Goal: Information Seeking & Learning: Learn about a topic

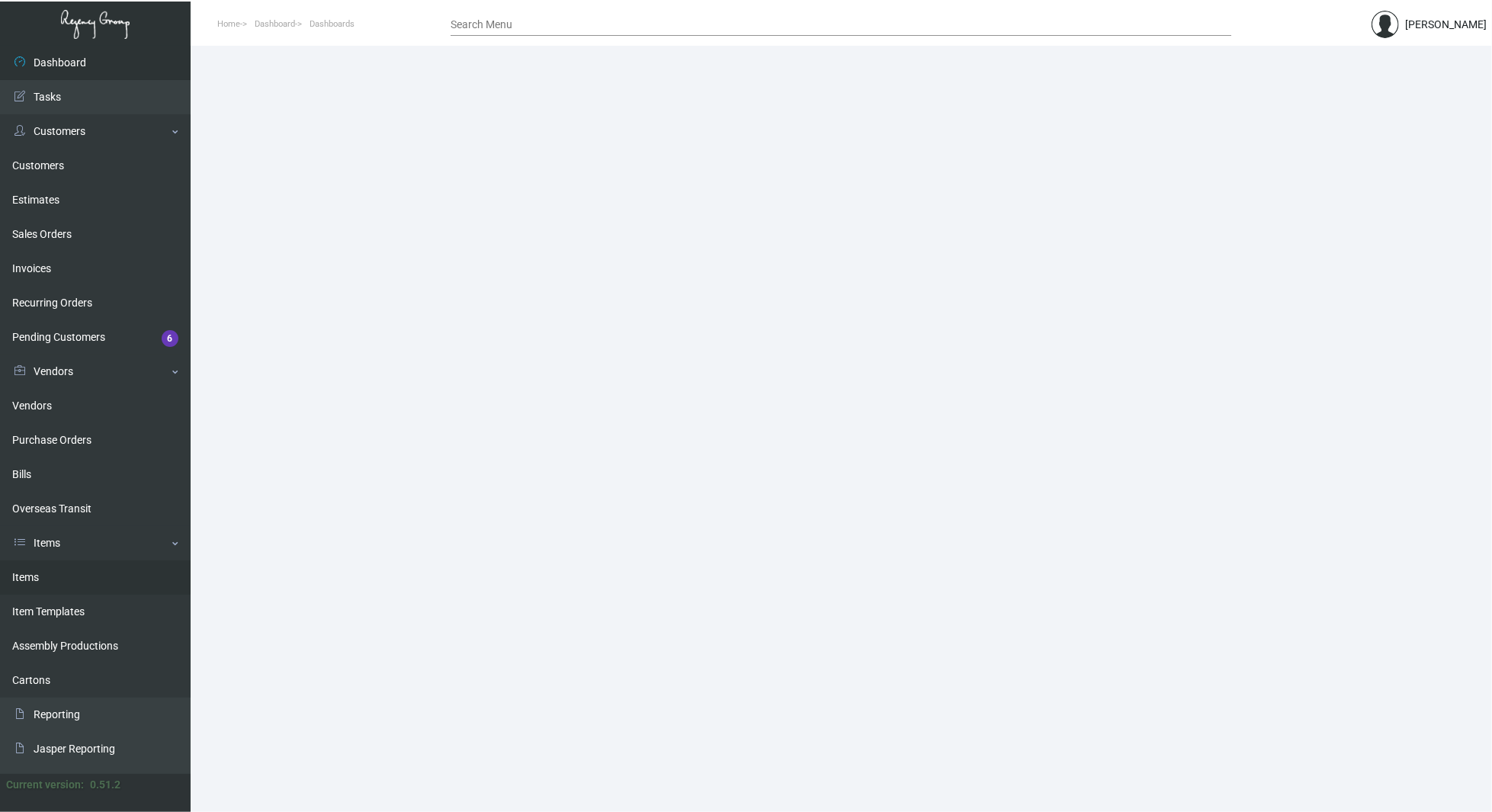
click at [67, 569] on link "Items" at bounding box center [95, 577] width 191 height 34
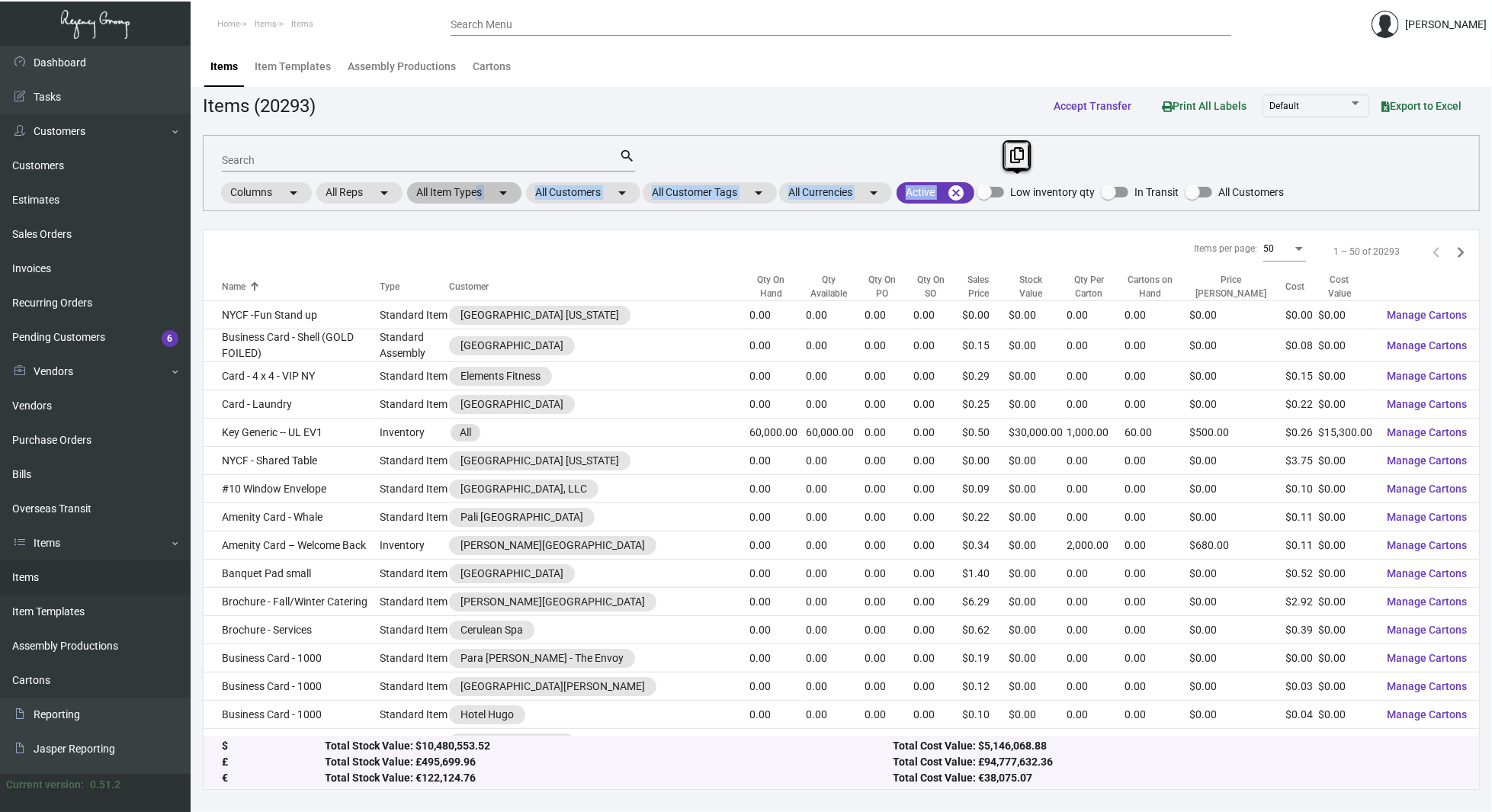
drag, startPoint x: 1282, startPoint y: 157, endPoint x: 472, endPoint y: 194, distance: 810.8
click at [472, 194] on div "Search search Columns arrow_drop_down All Reps arrow_drop_down All Item Types a…" at bounding box center [841, 173] width 1277 height 76
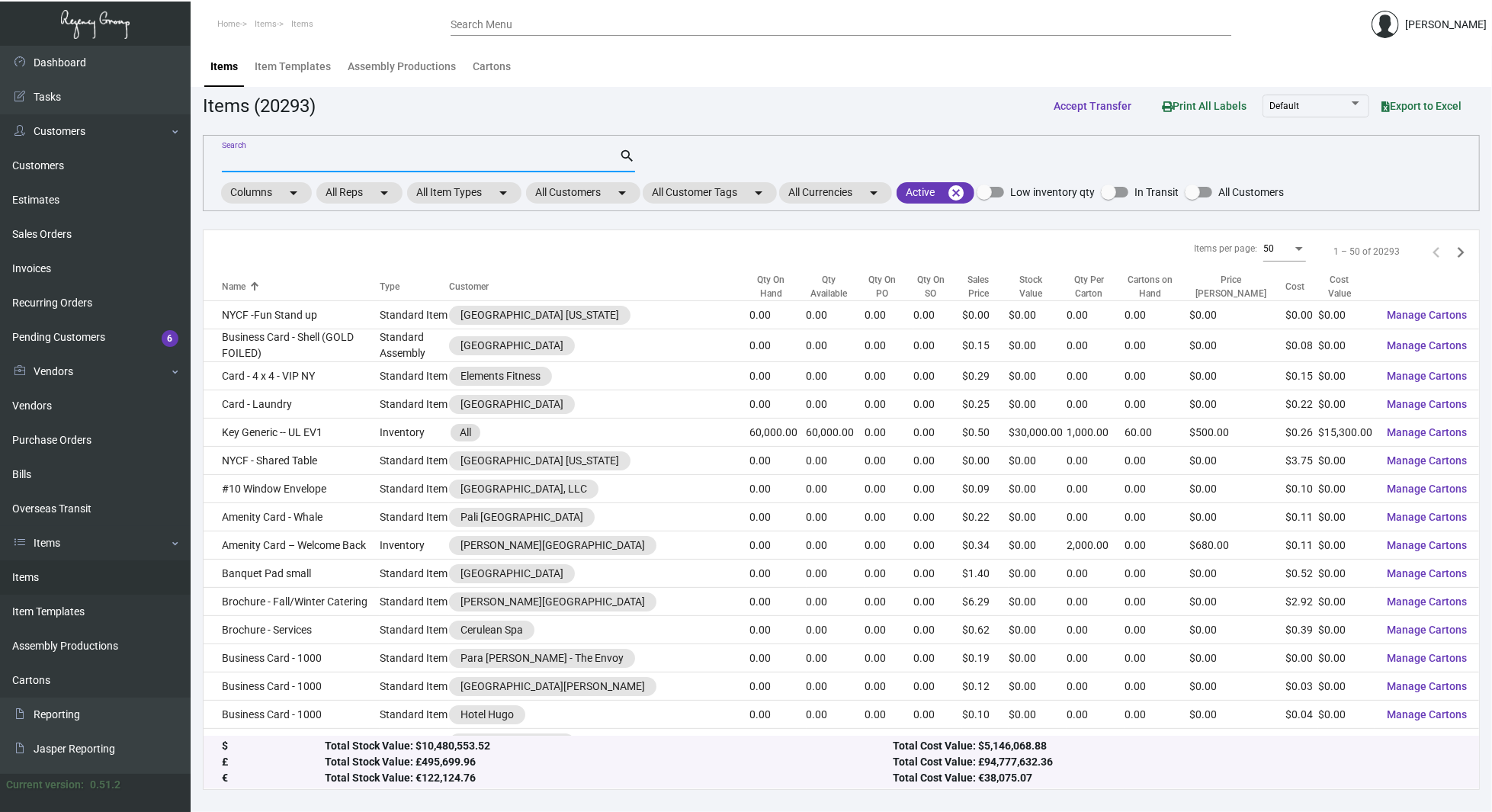
drag, startPoint x: 472, startPoint y: 194, endPoint x: 352, endPoint y: 154, distance: 126.5
click at [352, 155] on input "Search" at bounding box center [420, 160] width 397 height 12
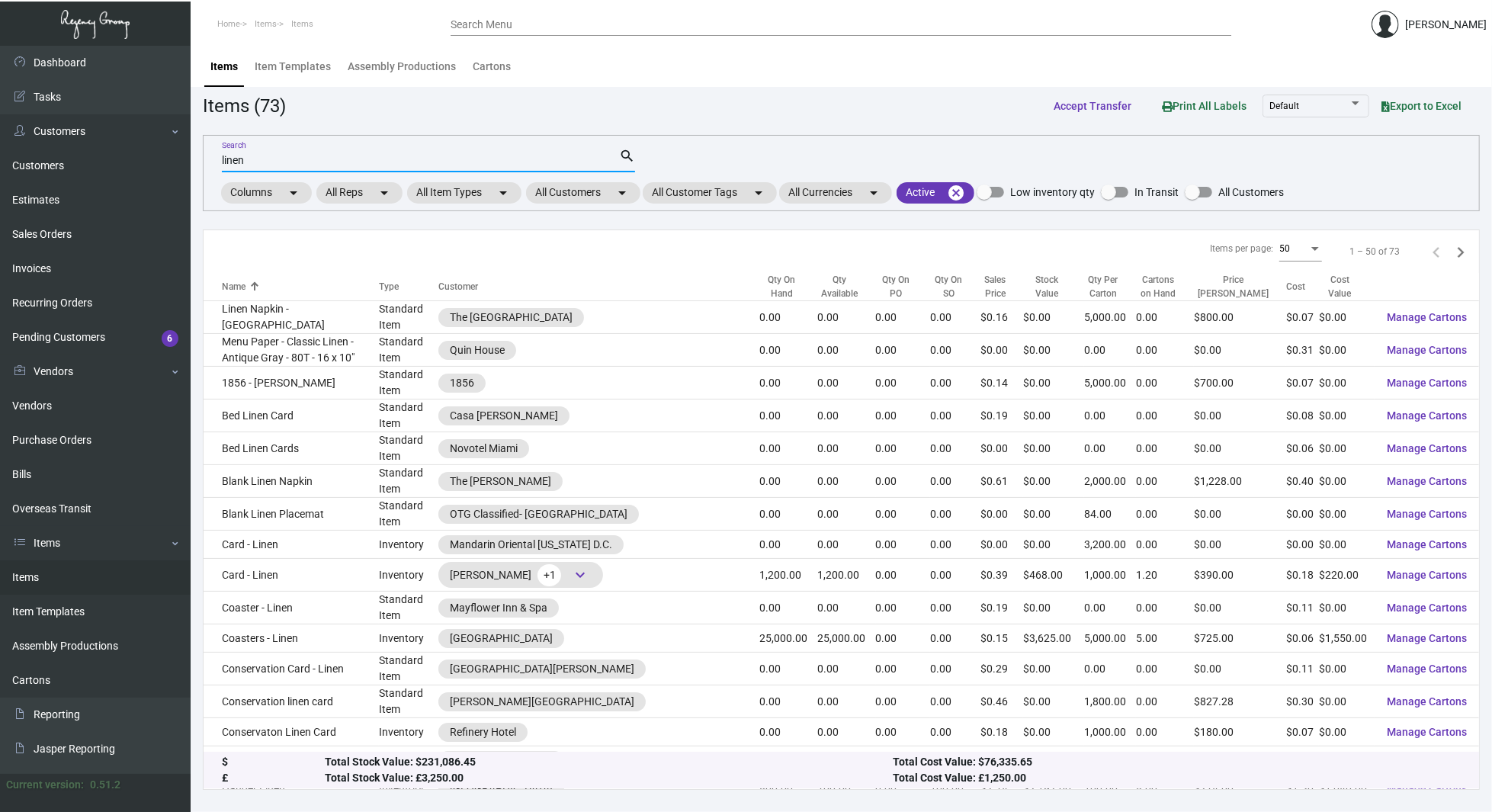
type input "linen"
click at [1345, 150] on div "linen Search search Columns arrow_drop_down All Reps arrow_drop_down All Item T…" at bounding box center [841, 173] width 1277 height 76
click at [1385, 172] on div "linen Search search Columns arrow_drop_down All Reps arrow_drop_down All Item T…" at bounding box center [841, 173] width 1277 height 76
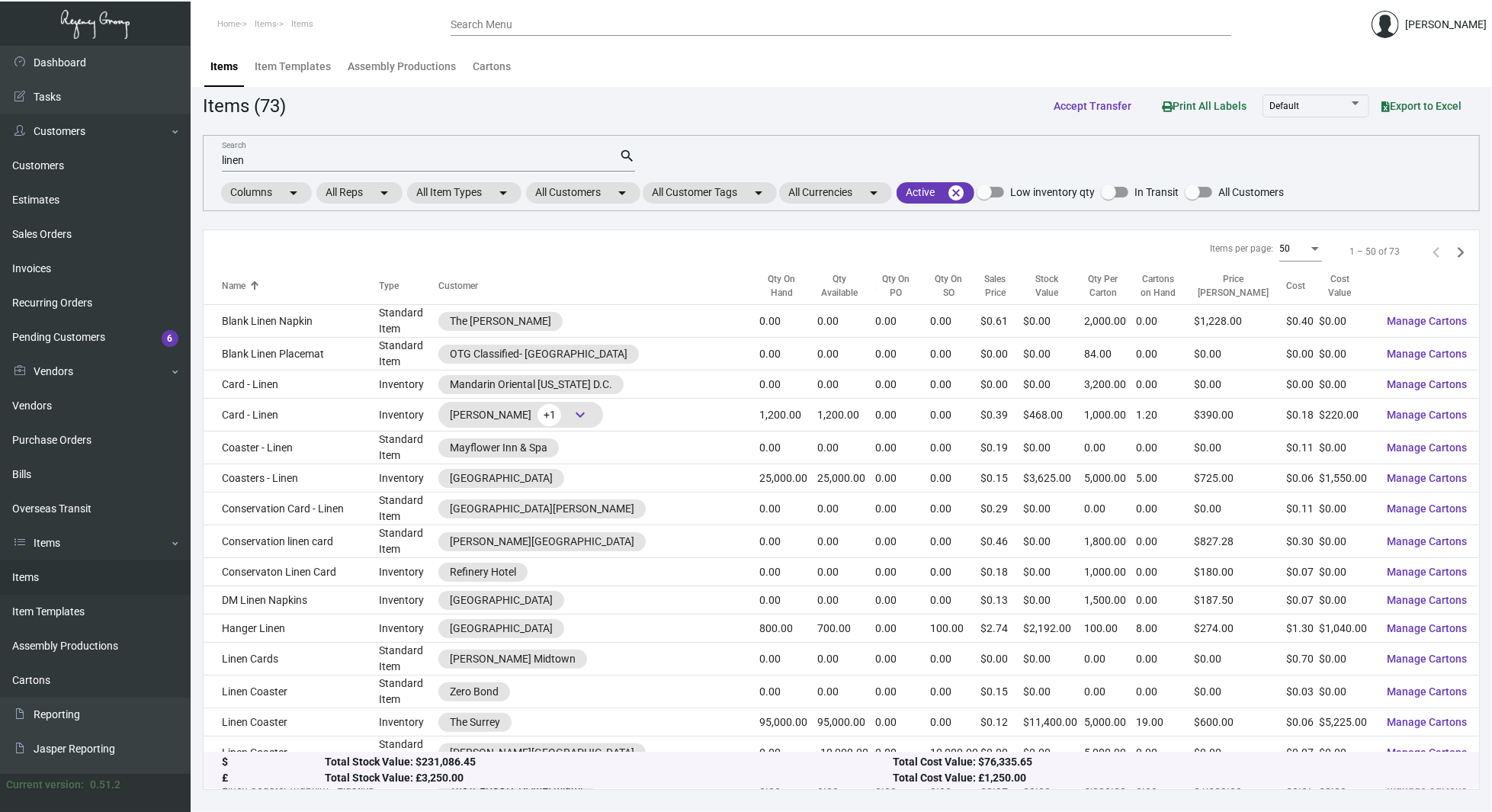
scroll to position [159, 0]
click at [1286, 129] on app-items "Items (73) Accept Transfer Print All Labels Default Export to Excel linen Searc…" at bounding box center [841, 440] width 1277 height 698
click at [759, 288] on div "Qty On Hand" at bounding box center [780, 286] width 44 height 27
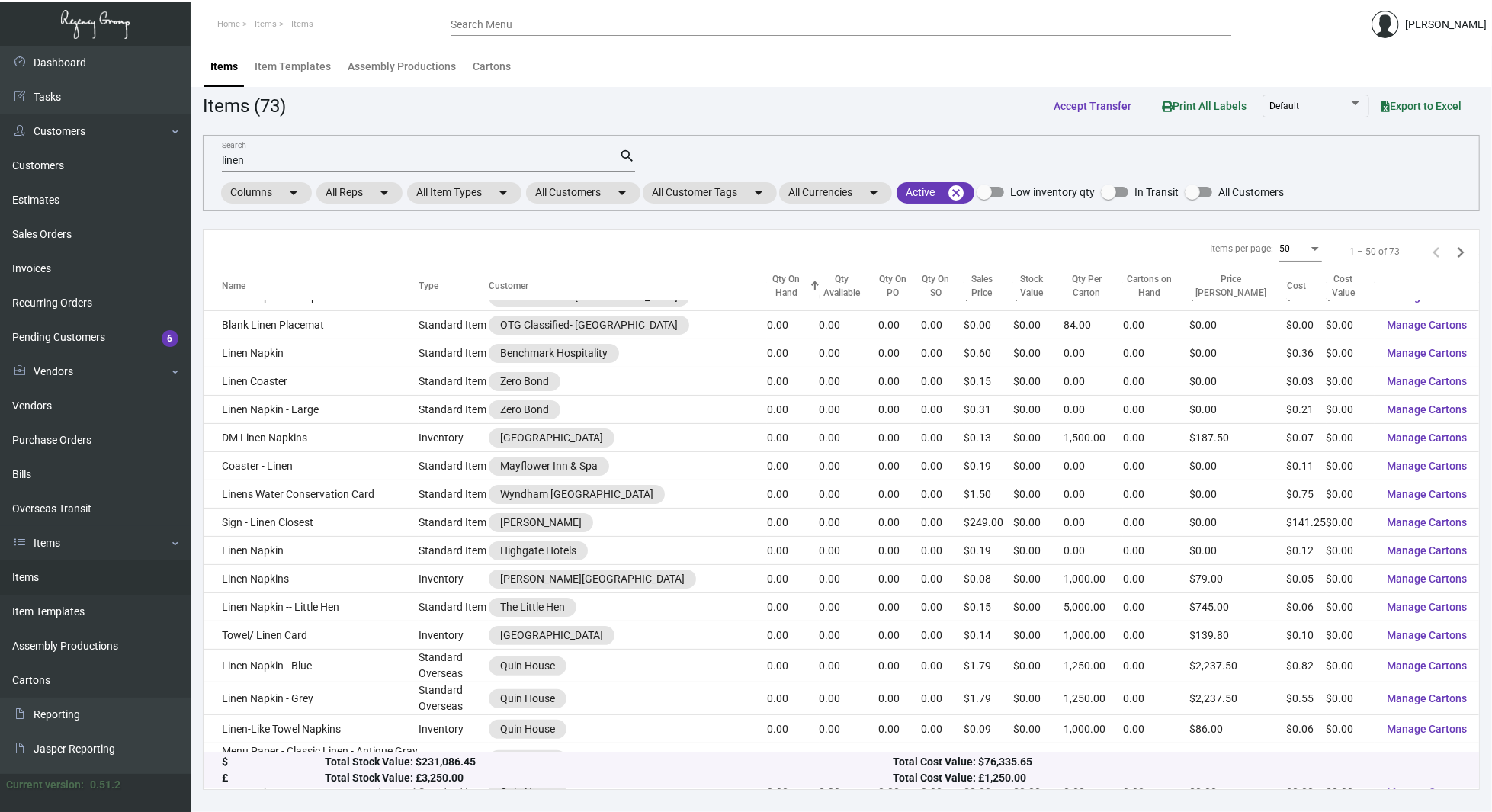
click at [766, 288] on div "Qty On Hand" at bounding box center [785, 286] width 38 height 27
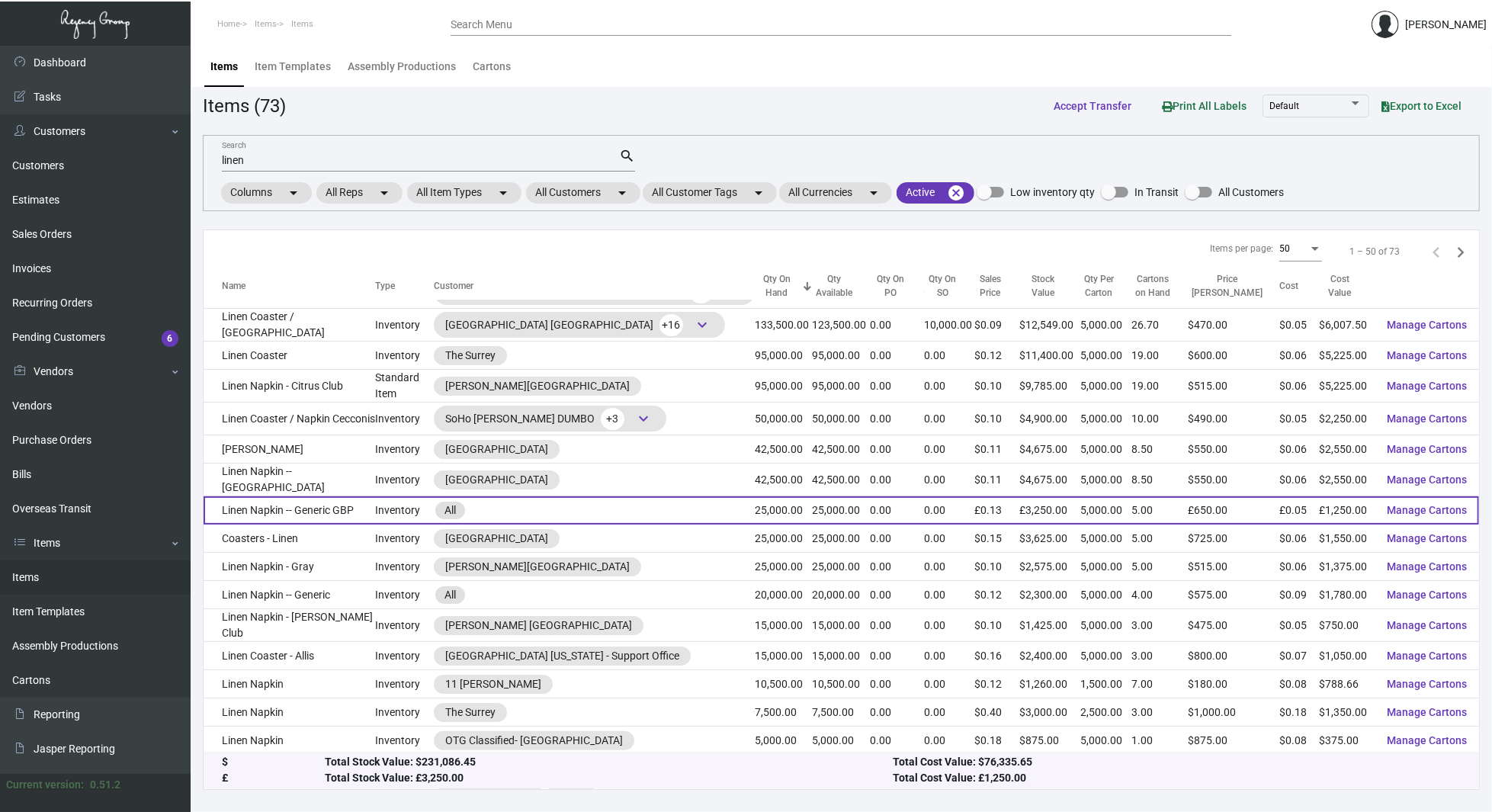
scroll to position [0, 0]
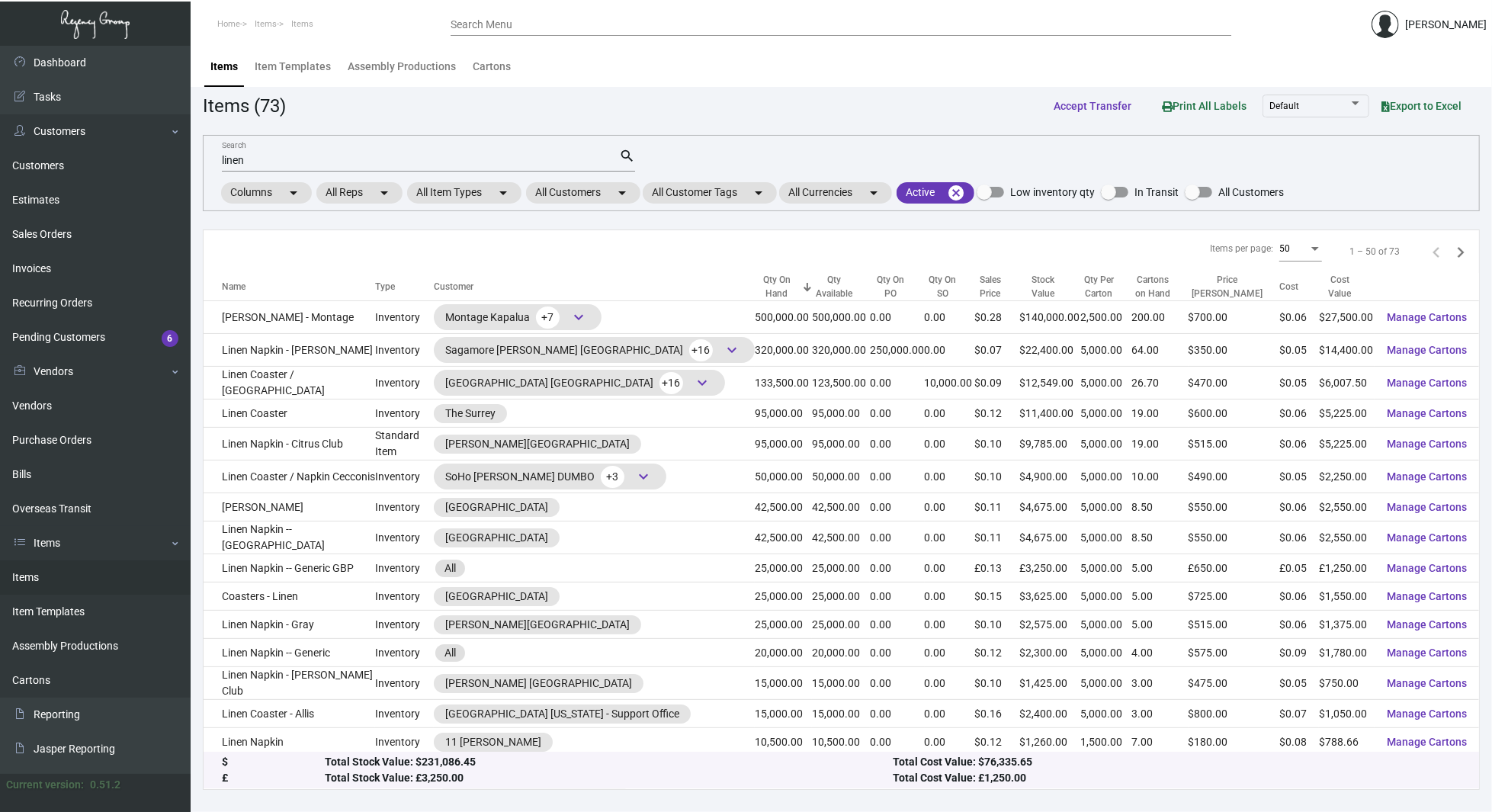
click at [1113, 236] on div "Items per page: 50 1 – 50 of 73" at bounding box center [841, 251] width 1275 height 44
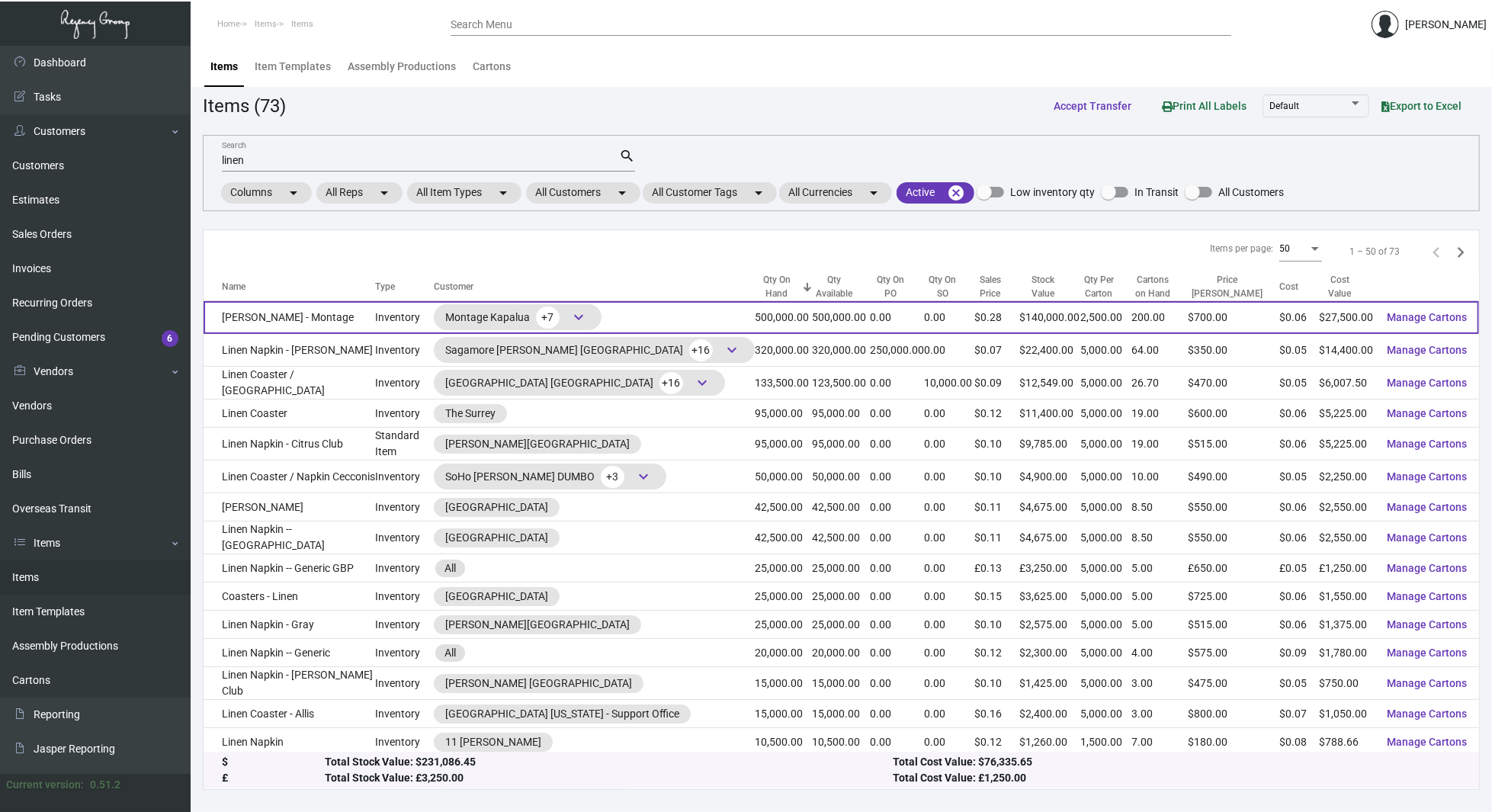
click at [355, 321] on td "[PERSON_NAME] - Montage" at bounding box center [290, 317] width 171 height 33
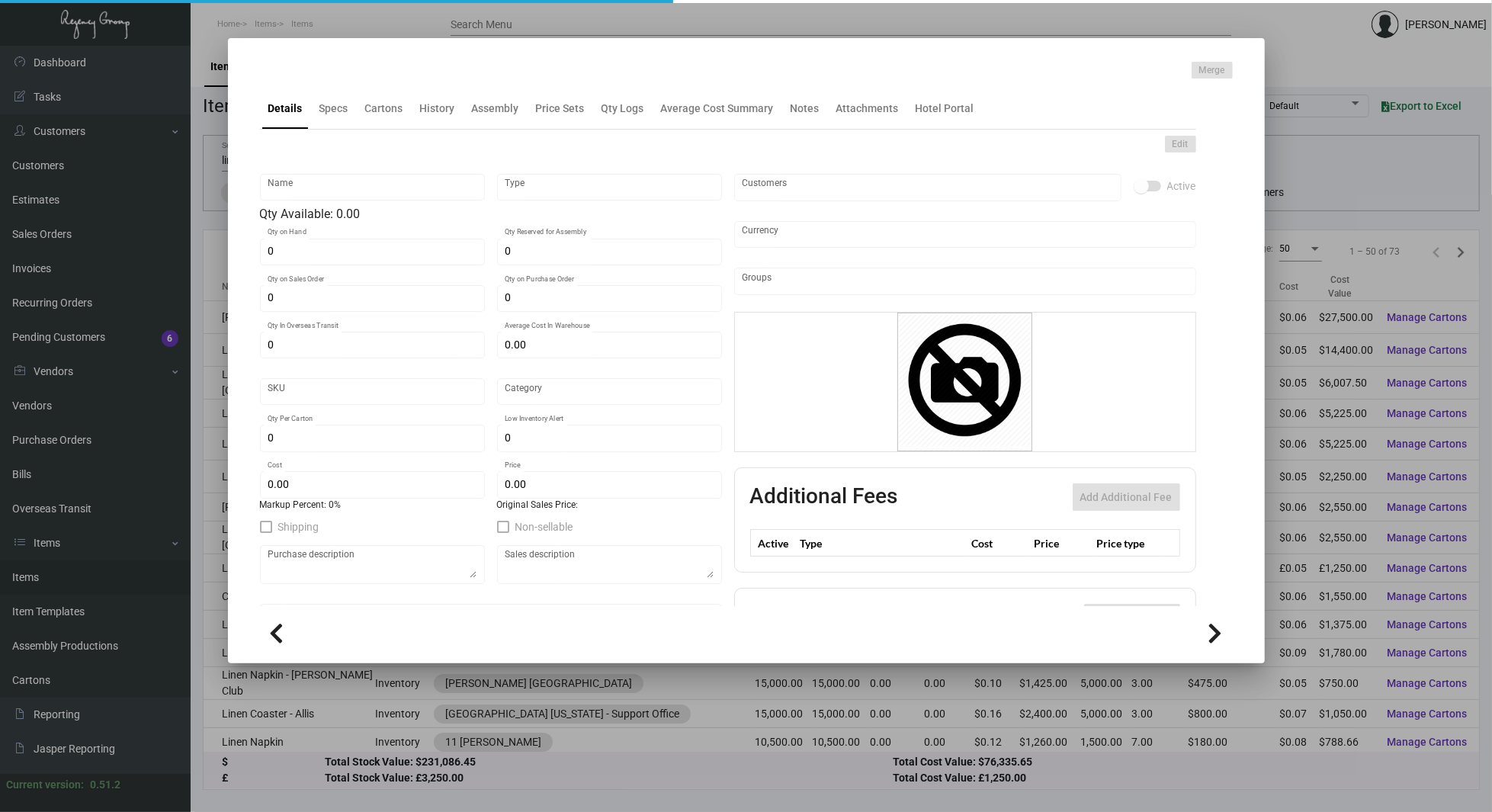
type input "[PERSON_NAME] - Montage"
type input "Inventory"
type input "500,000"
type input "$ 0.055"
type input "Inventory"
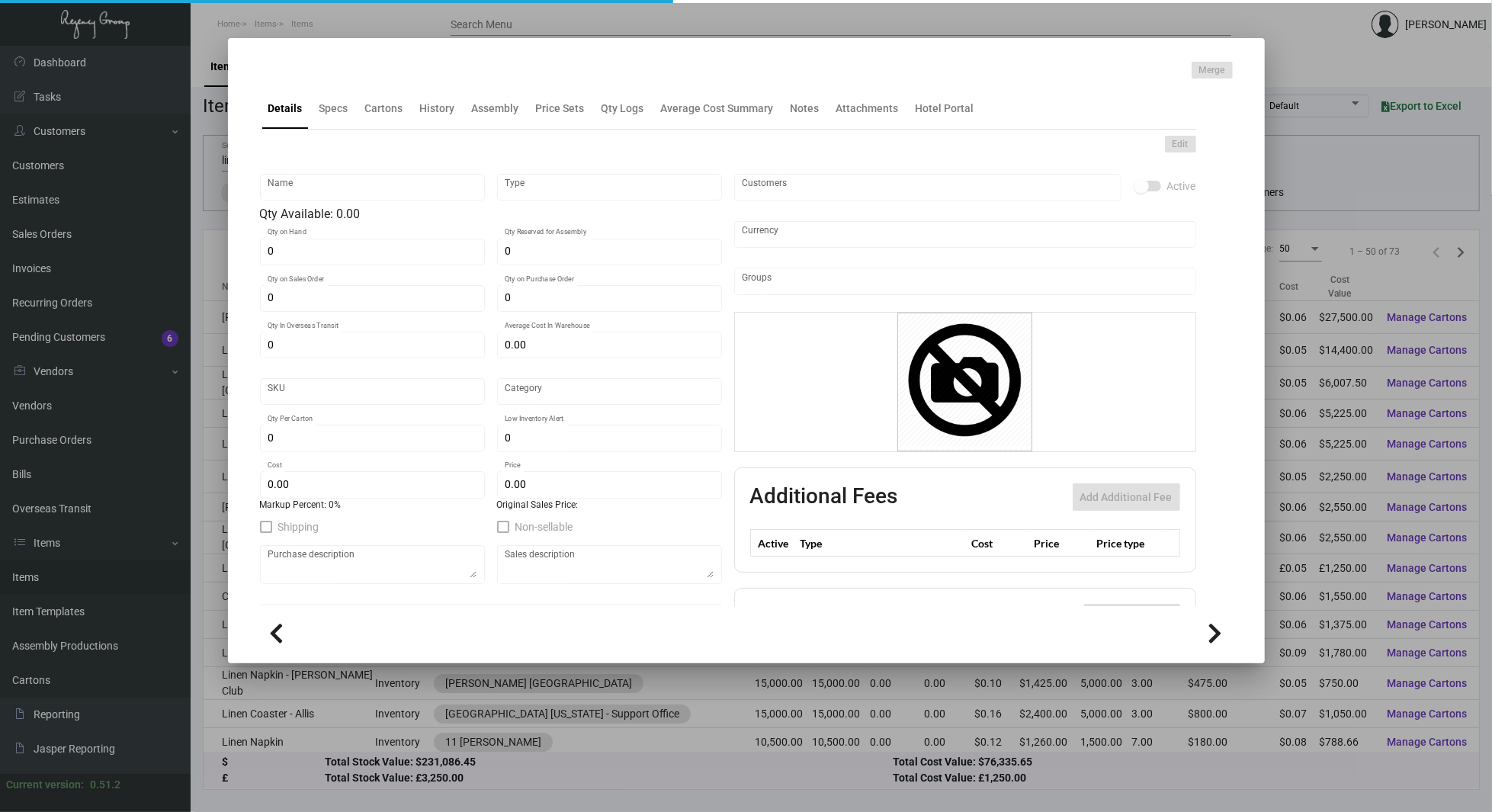
type input "2,500"
type input "$ 0.055"
type input "$ 0.28"
checkbox input "true"
type input "United States Dollar $"
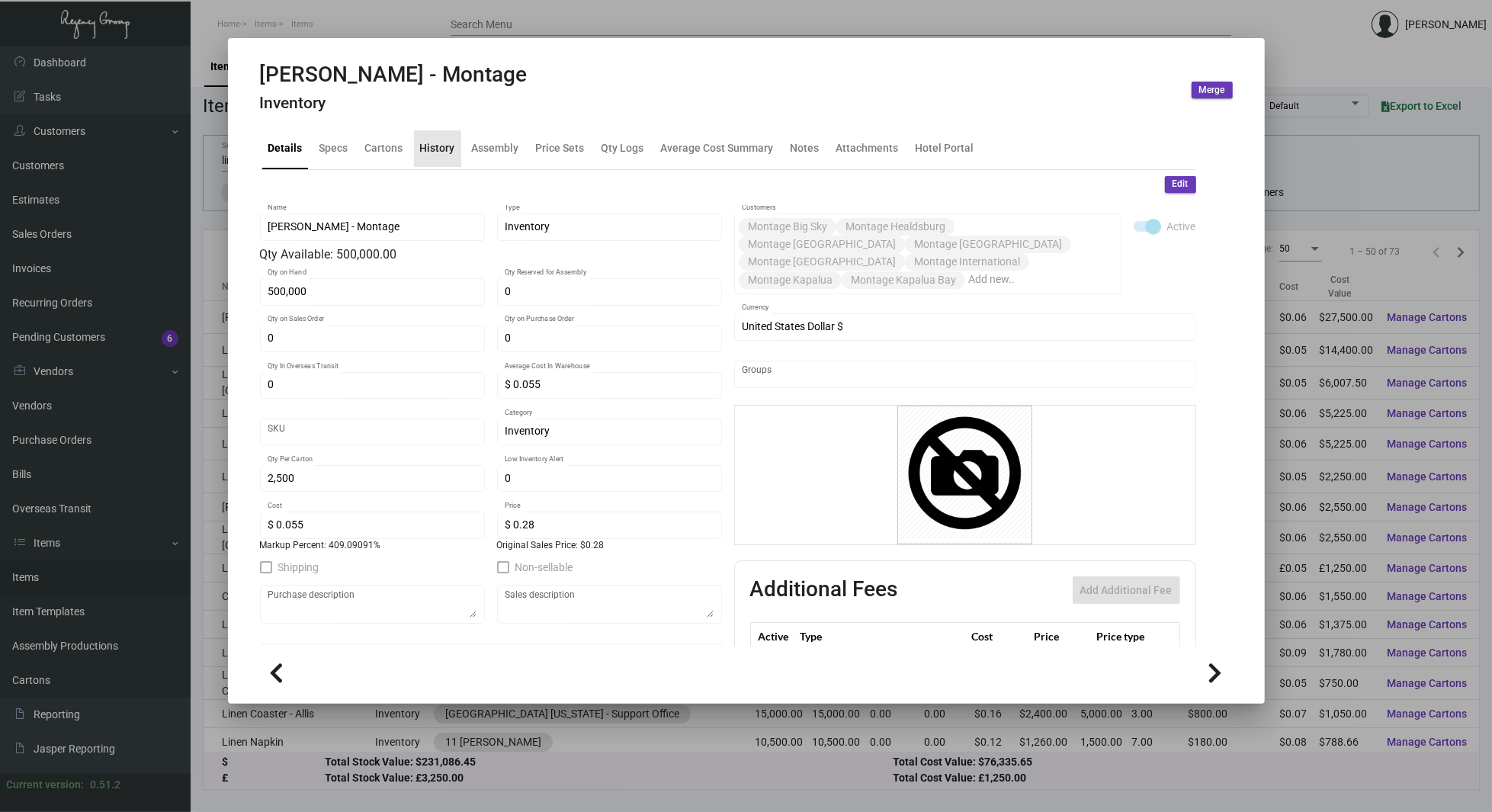
click at [427, 156] on div "History" at bounding box center [437, 148] width 47 height 36
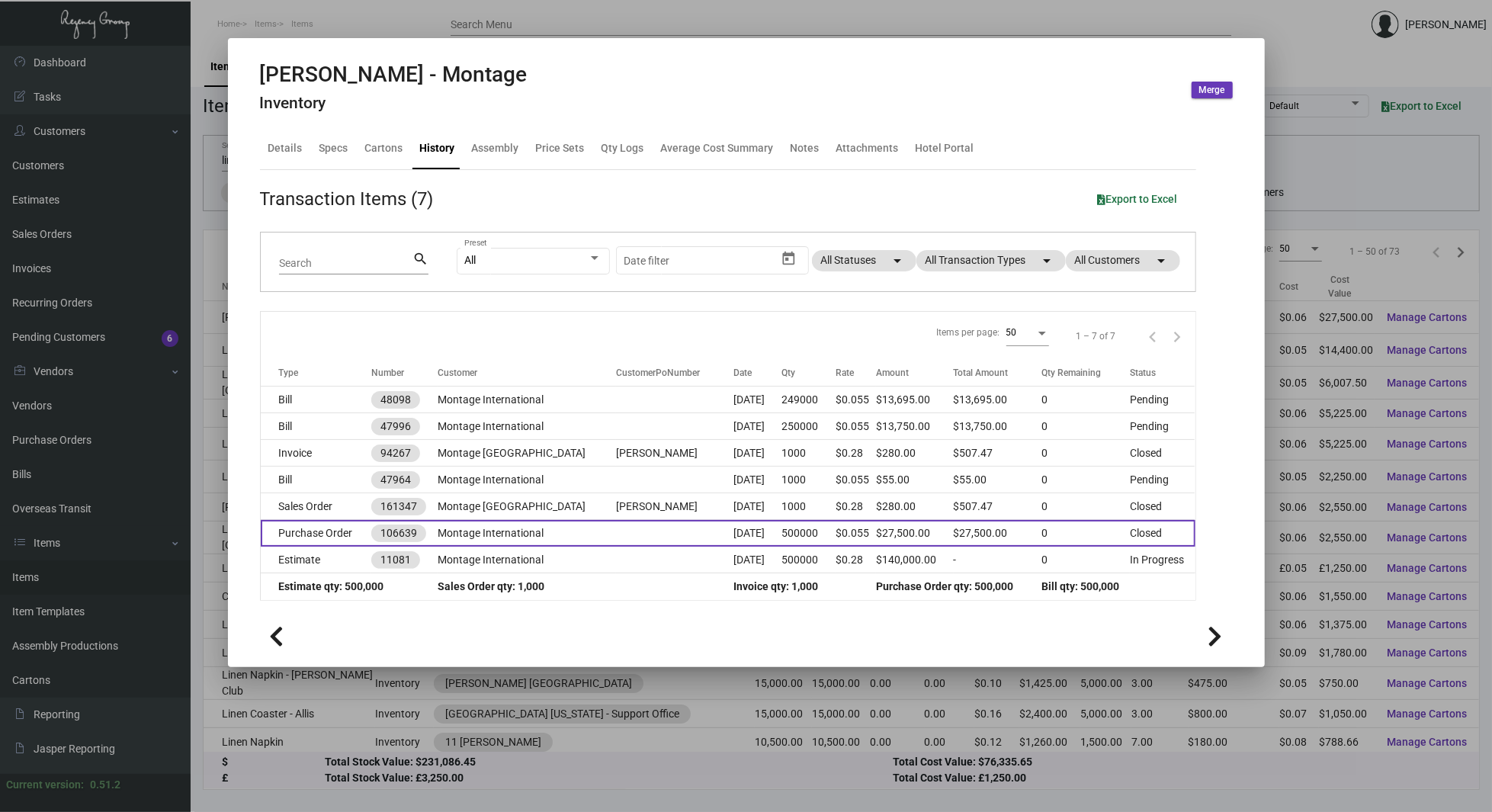
click at [616, 534] on td at bounding box center [674, 533] width 117 height 27
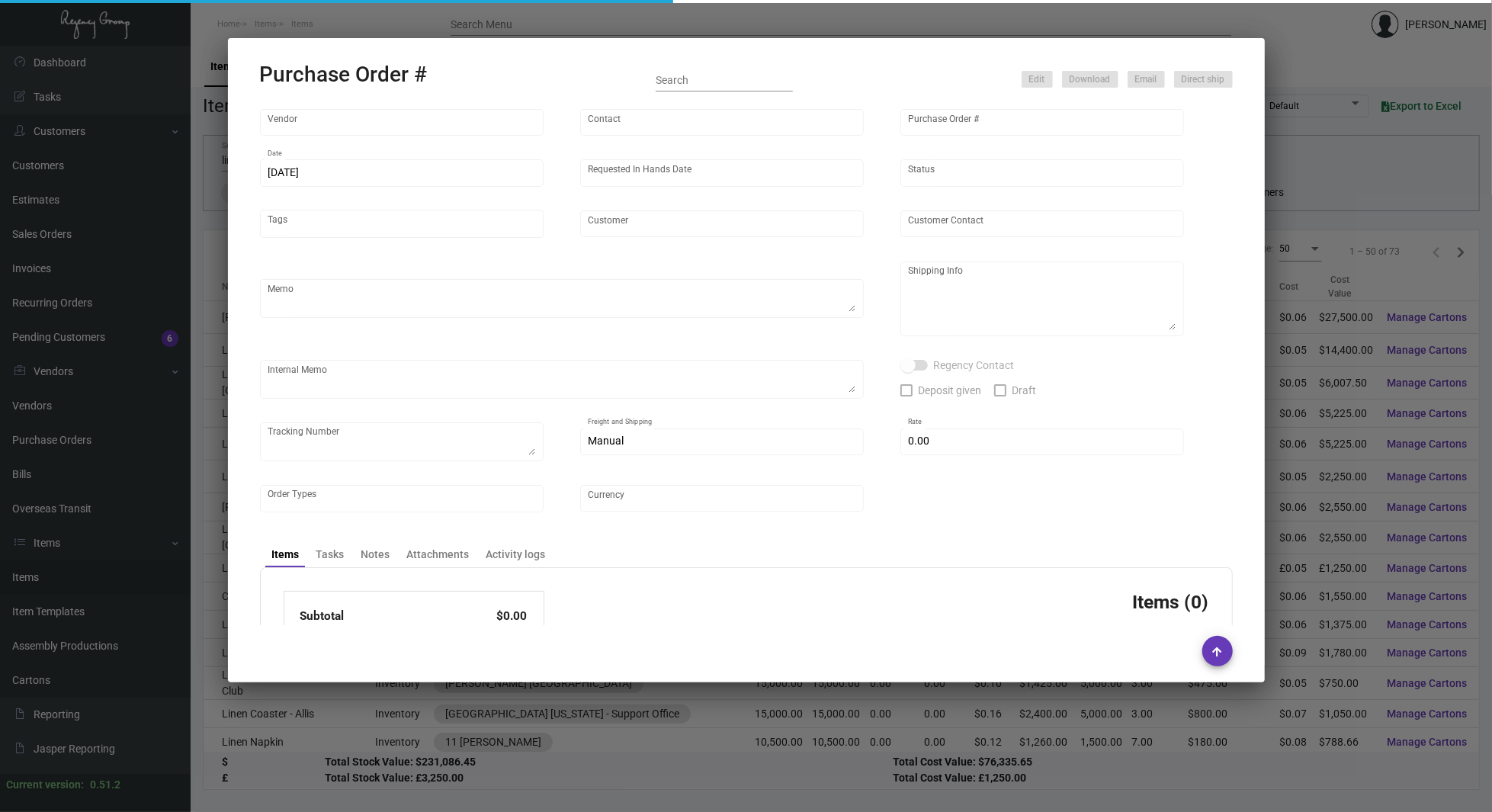
type input "Hangzhou Nuoyi Daily Necessities Co.,Ltd"
type input "[PERSON_NAME]"
type input "106639"
type input "[DATE]"
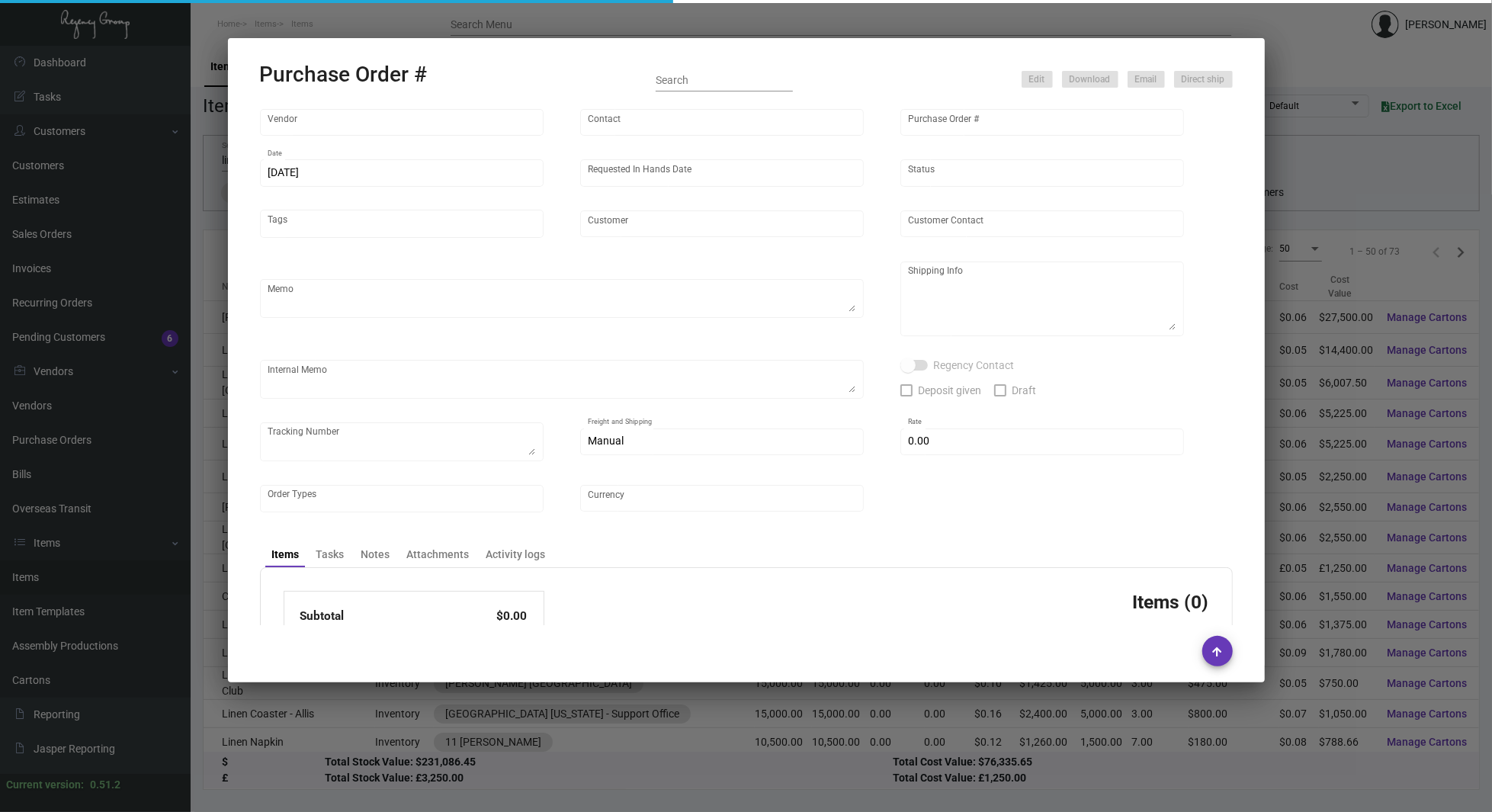
type input "Montage International"
type textarea "Process after sample approval. 1K air ship to [GEOGRAPHIC_DATA], 249K in the fi…"
type textarea "[DATE] - The updated sample was dropped off to [PERSON_NAME] and waiting for ap…"
type input "$ 0.00"
type input "United States Dollar $"
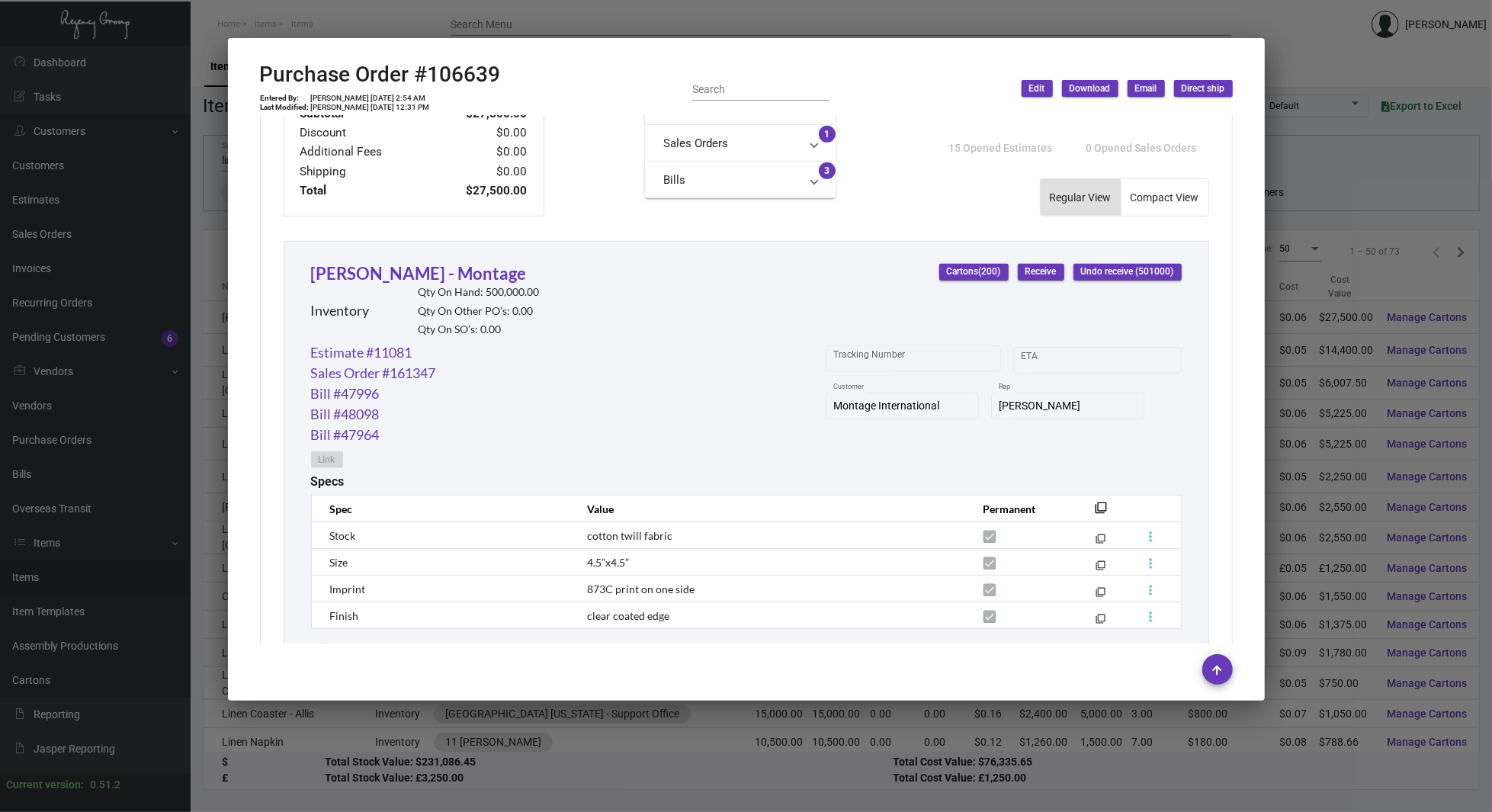
scroll to position [589, 0]
click at [178, 199] on div at bounding box center [746, 406] width 1492 height 812
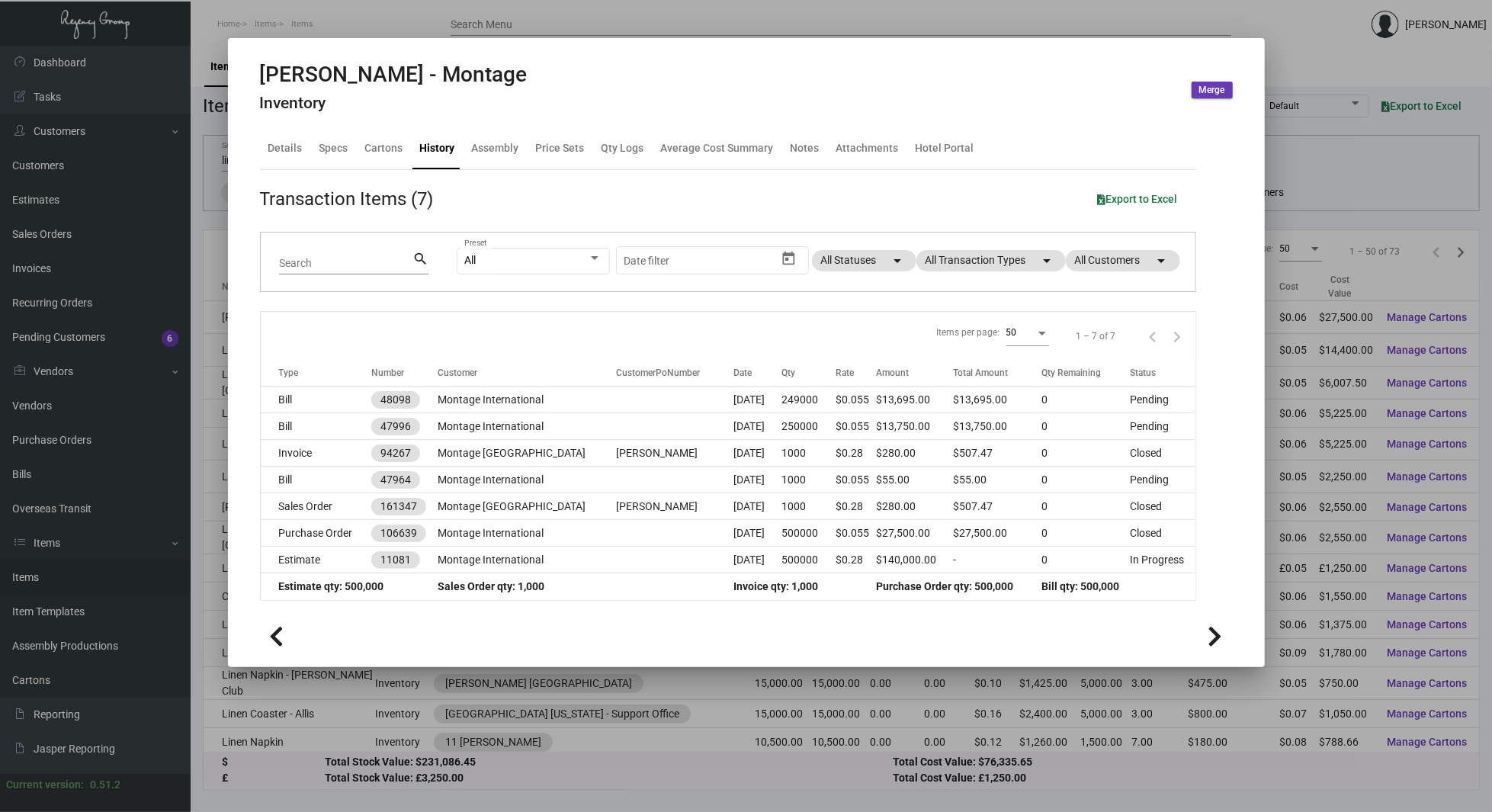
click at [178, 199] on div at bounding box center [746, 406] width 1492 height 812
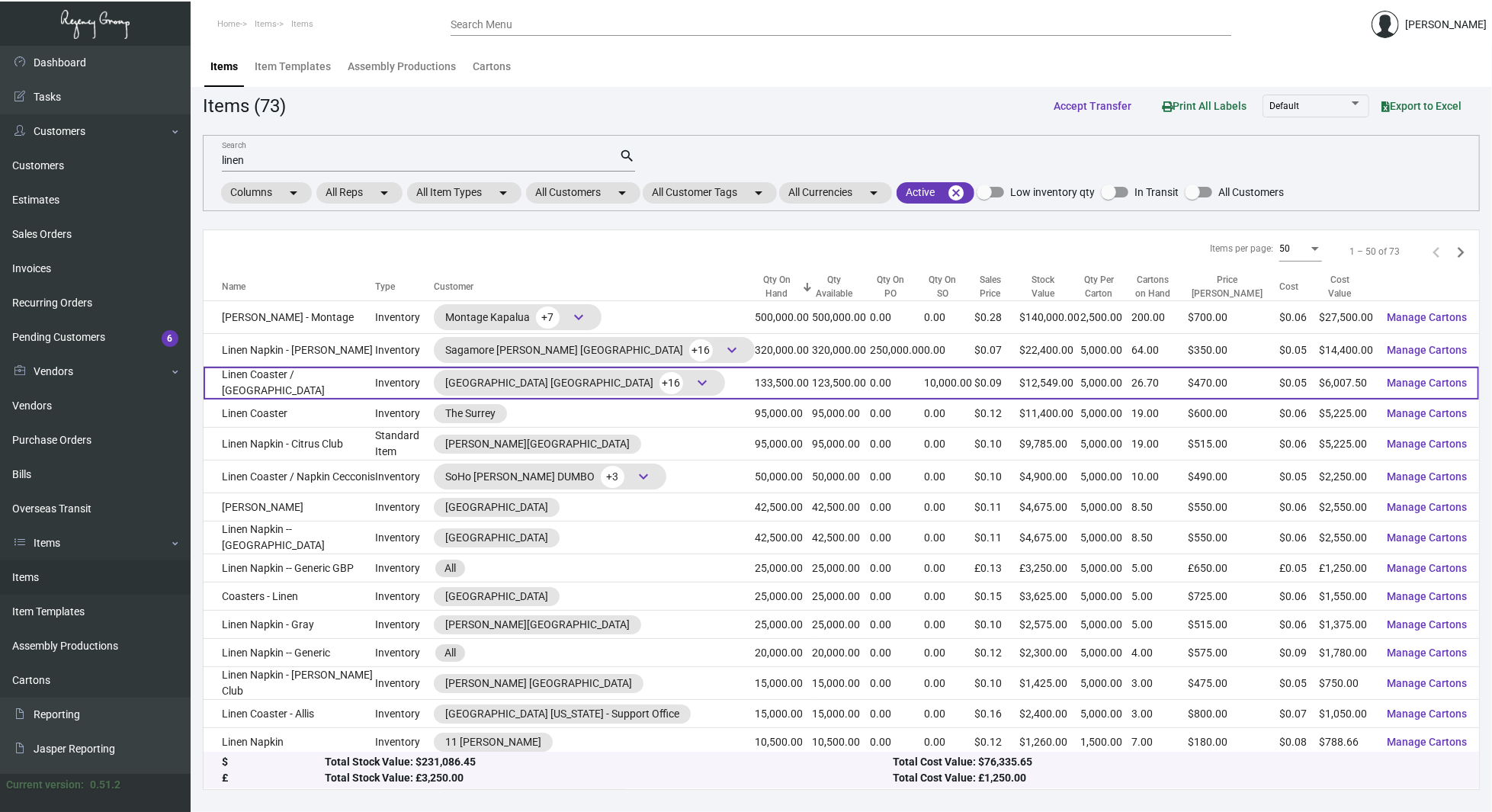
click at [568, 384] on div "[GEOGRAPHIC_DATA] [GEOGRAPHIC_DATA] +16 keyboard_arrow_down" at bounding box center [579, 383] width 268 height 23
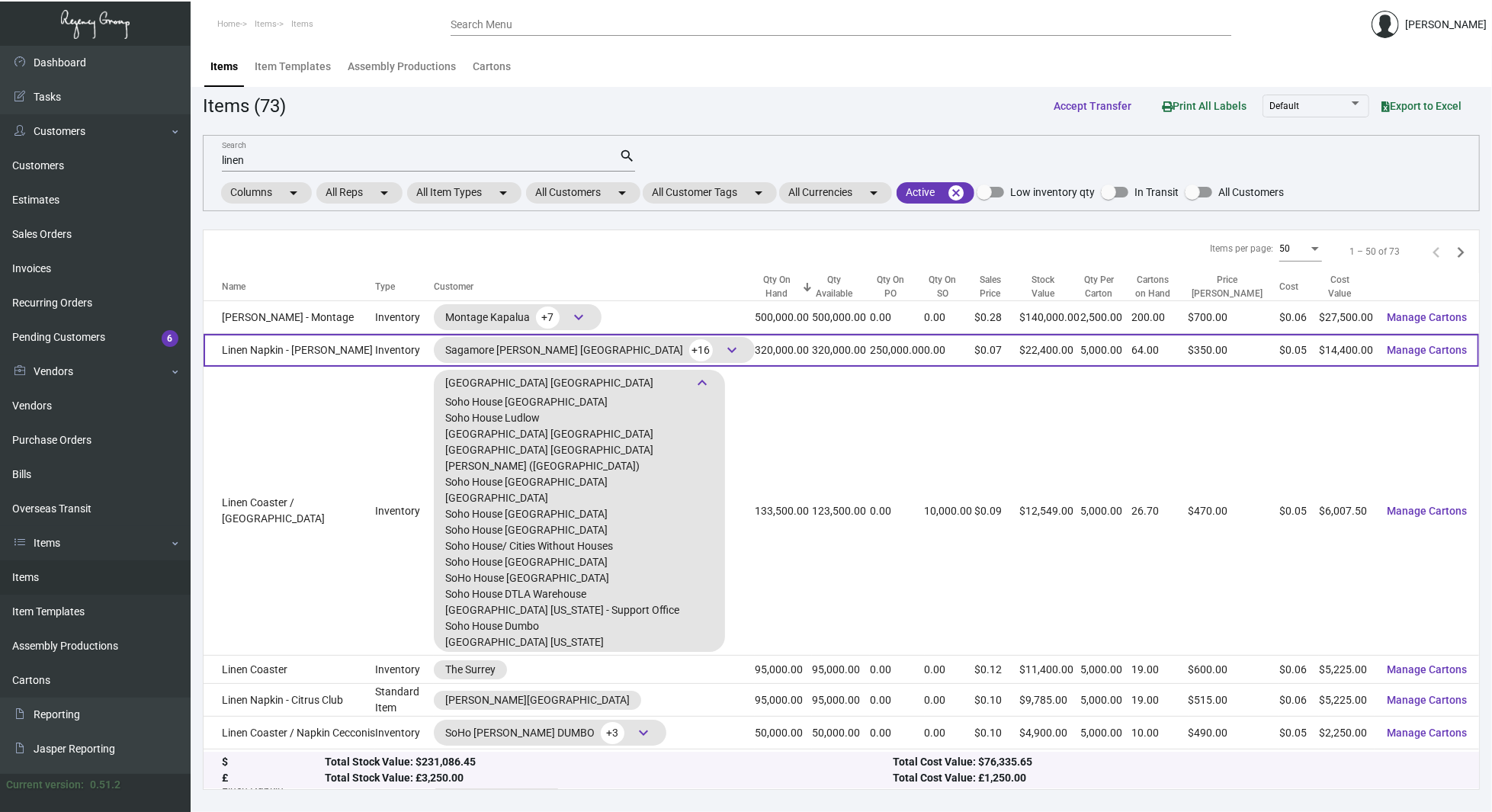
click at [598, 348] on div "Sagamore [PERSON_NAME] Baltimore +16 keyboard_arrow_down" at bounding box center [594, 349] width 298 height 23
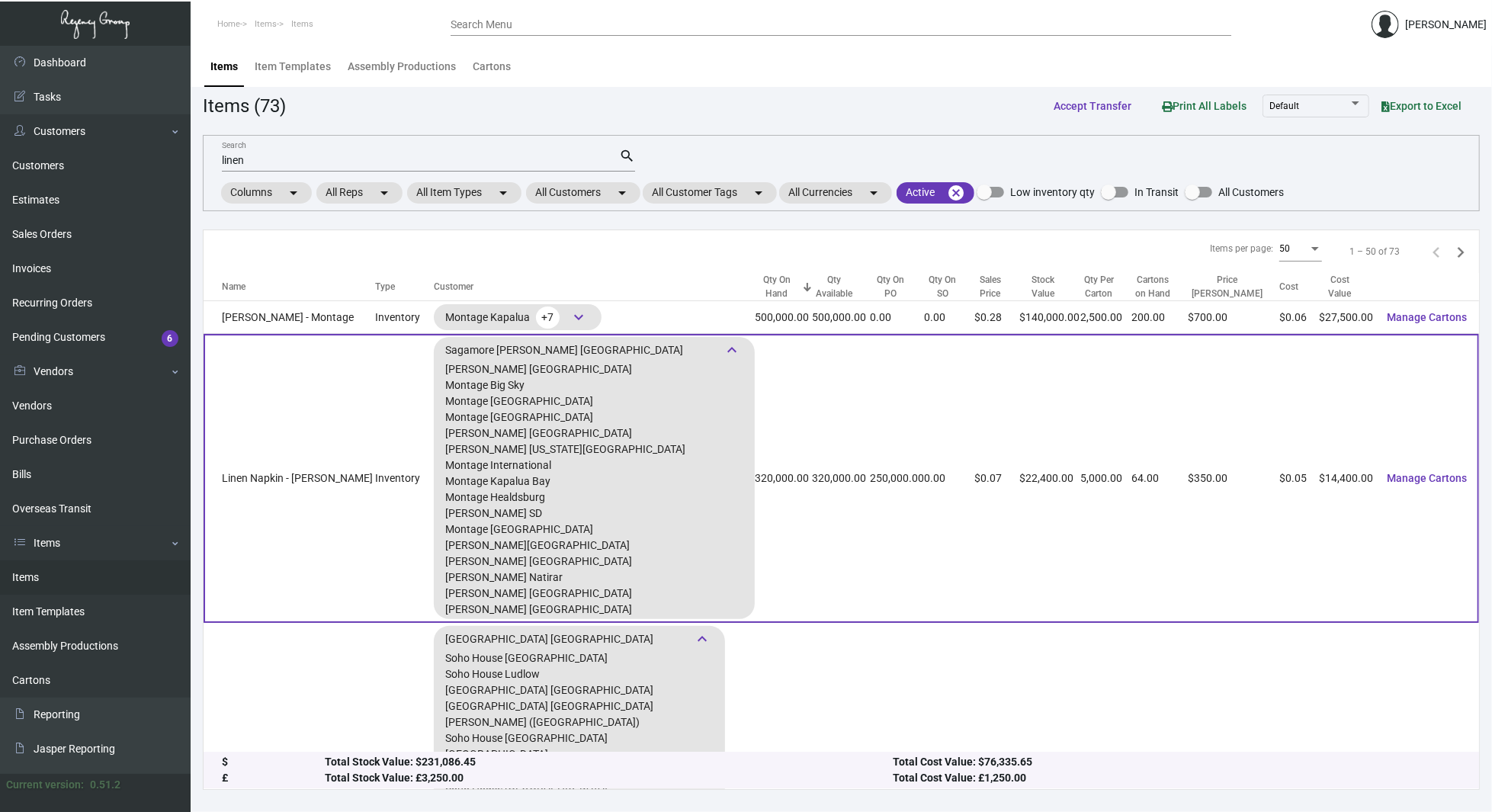
click at [605, 347] on div "Sagamore [PERSON_NAME] Baltimore +16 keyboard_arrow_down" at bounding box center [594, 349] width 298 height 23
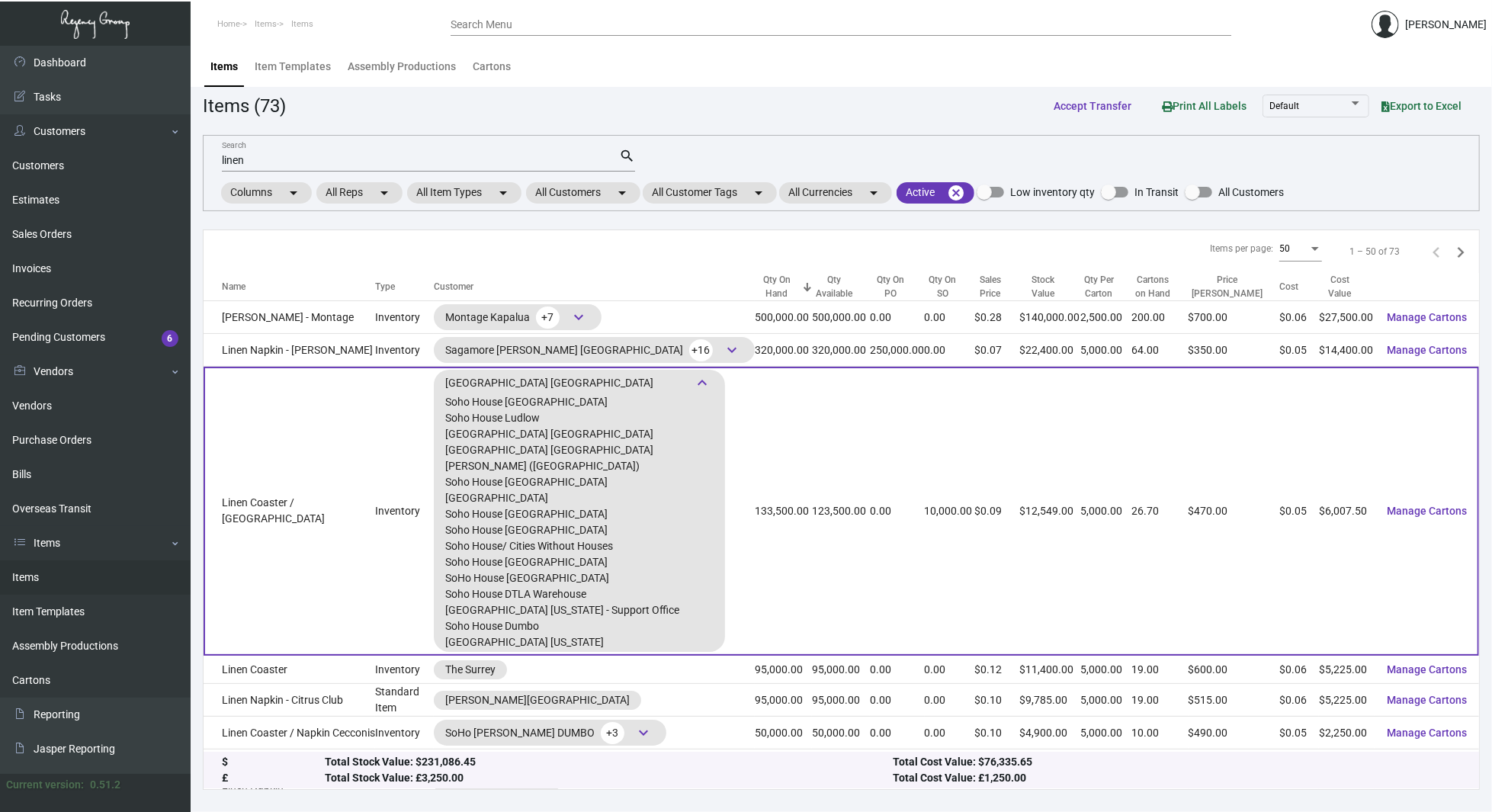
click at [702, 379] on span "keyboard_arrow_down" at bounding box center [702, 383] width 19 height 19
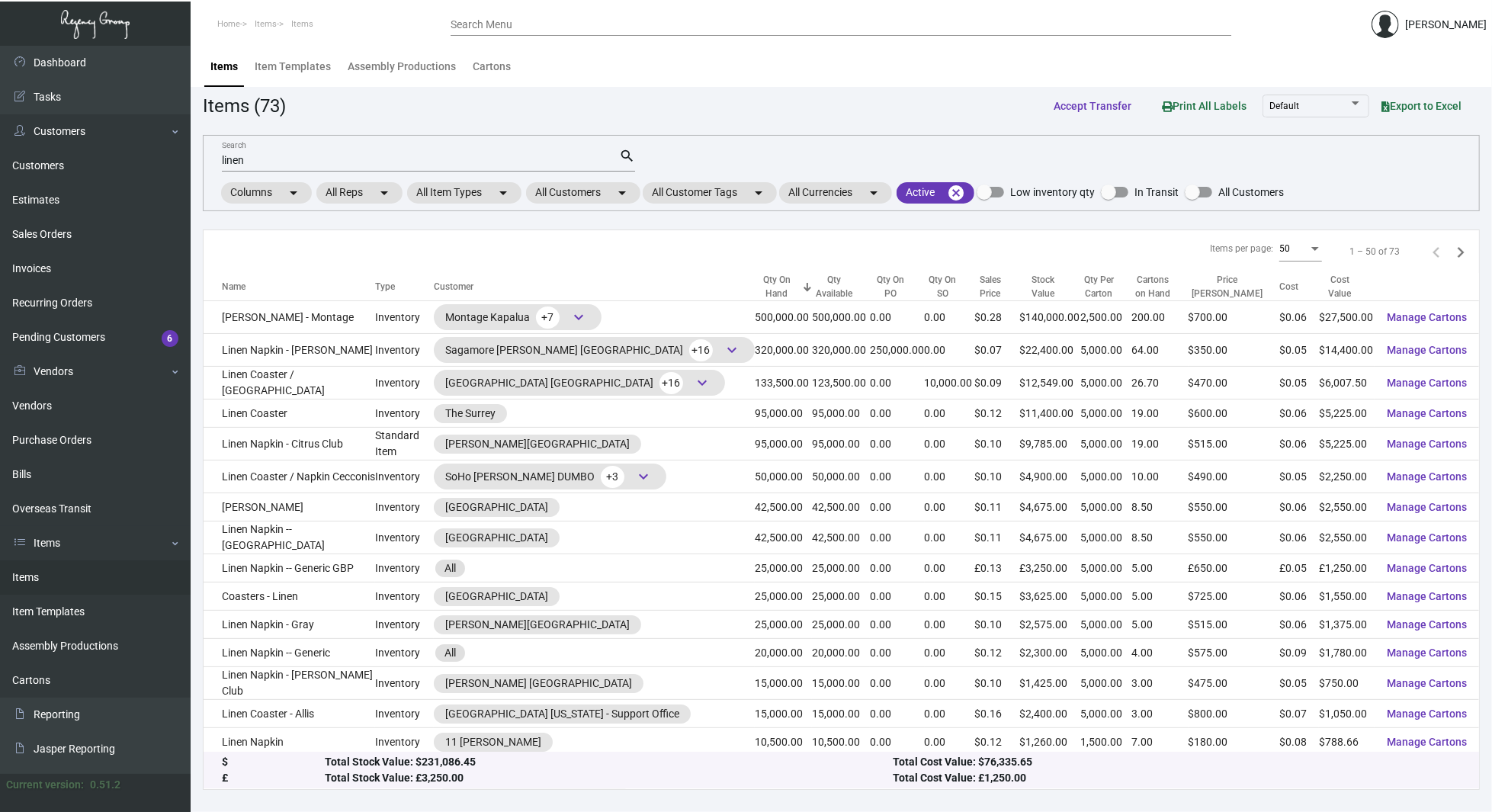
click at [1096, 158] on div "linen Search search Columns arrow_drop_down All Reps arrow_drop_down All Item T…" at bounding box center [841, 173] width 1277 height 76
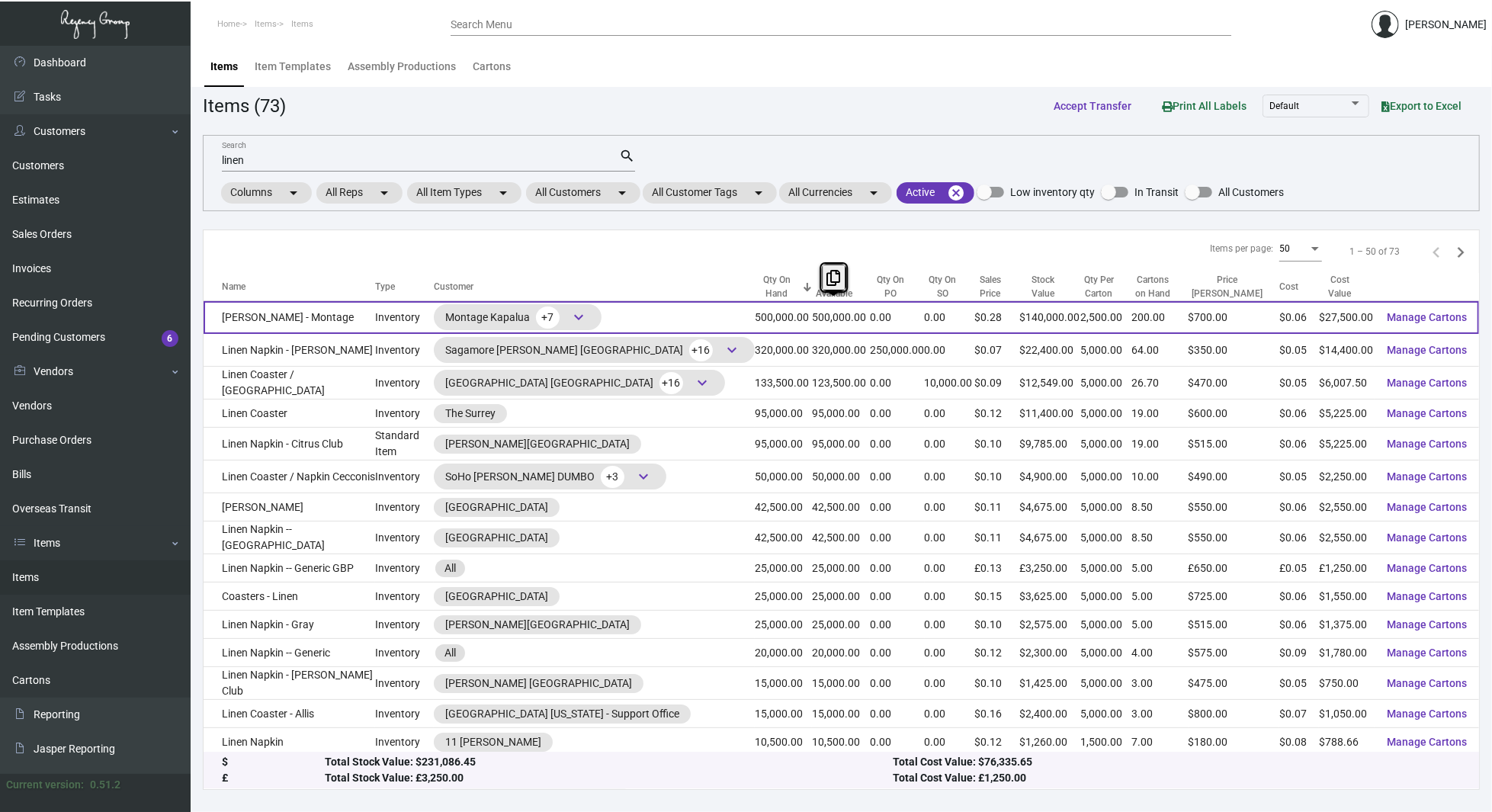
drag, startPoint x: 367, startPoint y: 675, endPoint x: 218, endPoint y: 318, distance: 386.8
copy tbody "Linen Napkin - Montage Inventory Montage Kapalua +7 keyboard_arrow_down 500,000…"
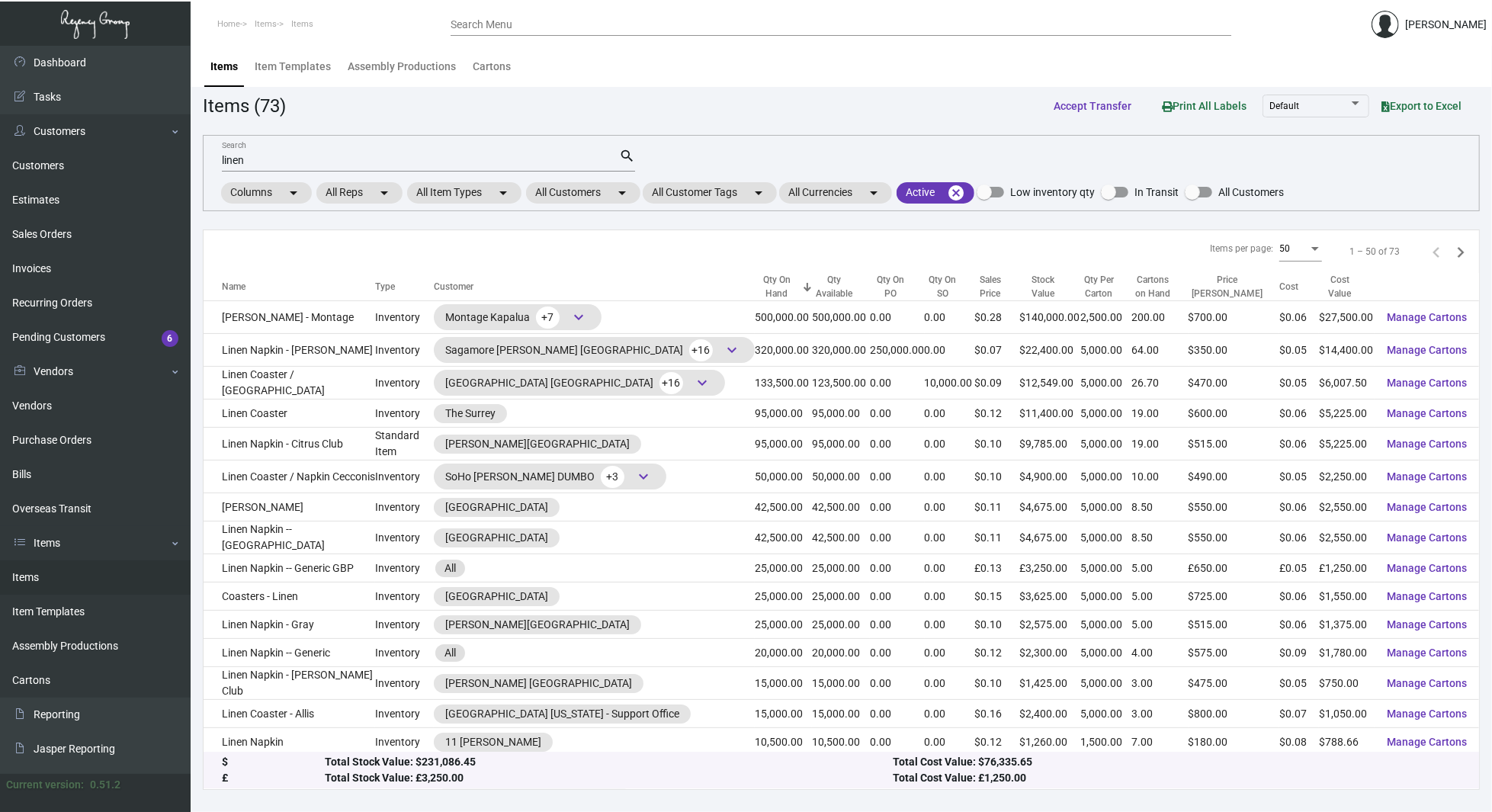
click at [437, 256] on div "Items per page: 50 1 – 50 of 73" at bounding box center [841, 251] width 1275 height 44
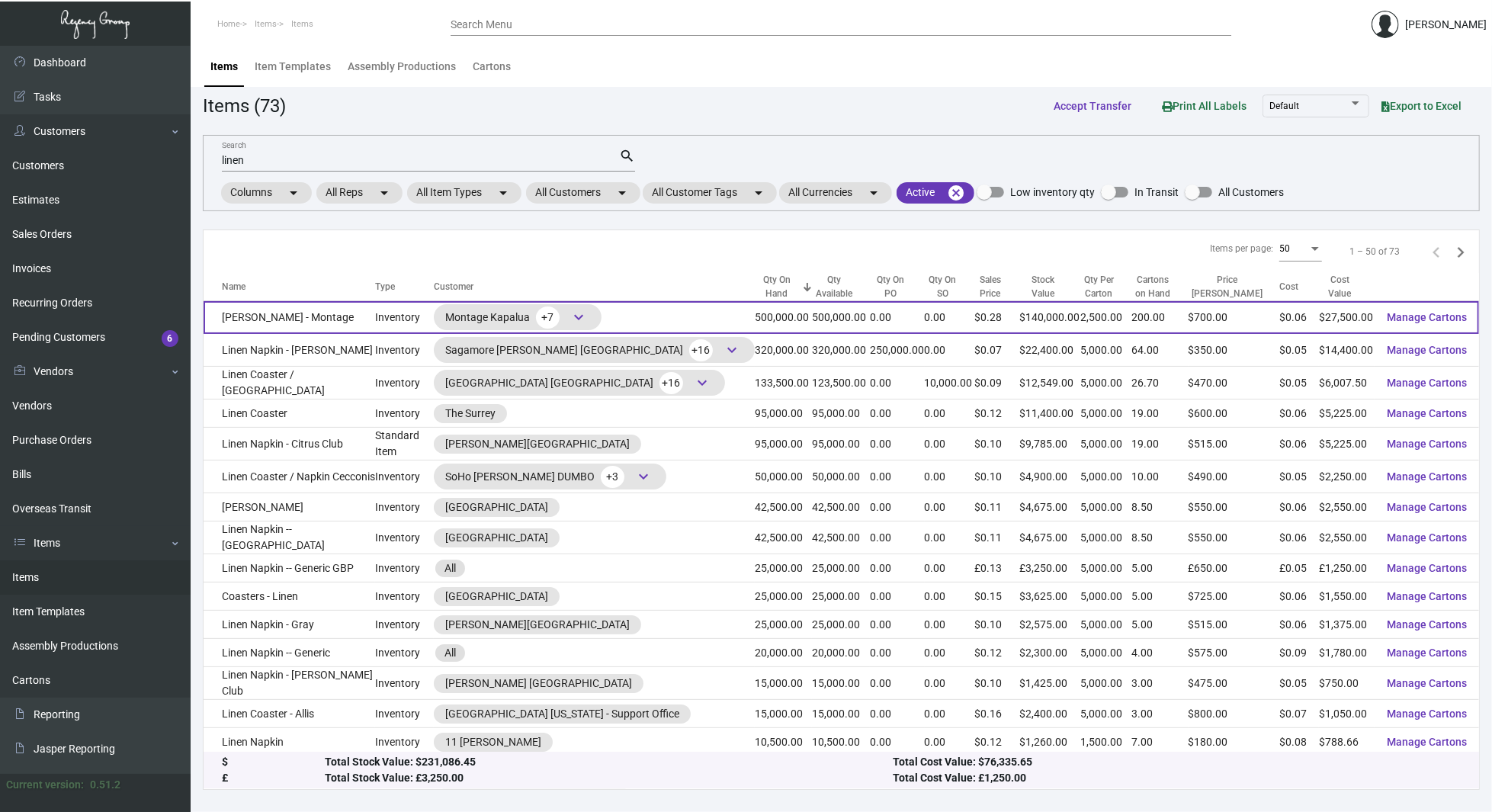
click at [359, 320] on td "[PERSON_NAME] - Montage" at bounding box center [290, 317] width 171 height 33
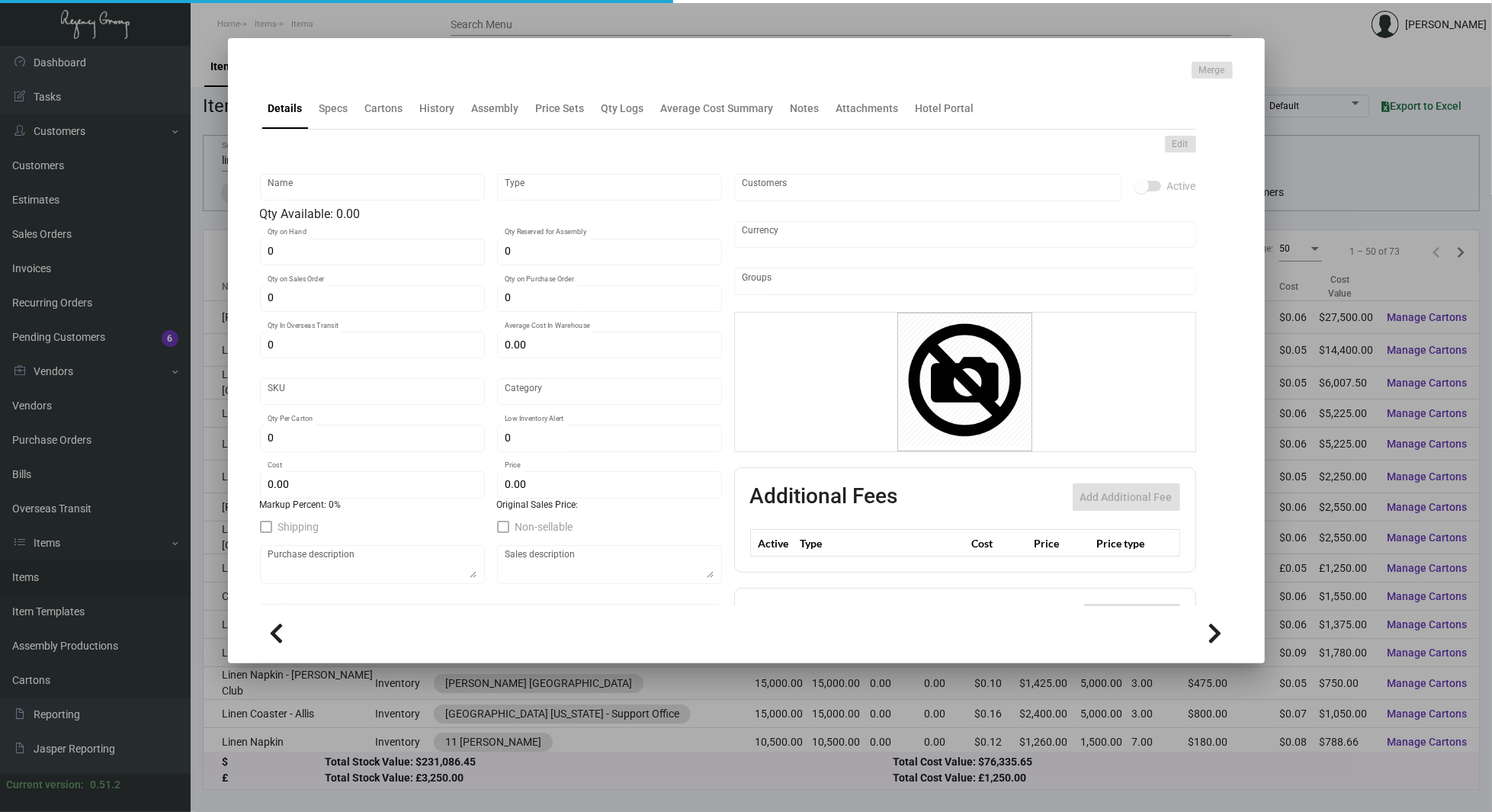
type input "[PERSON_NAME] - Montage"
type input "Inventory"
type input "500,000"
type input "$ 0.055"
type input "Inventory"
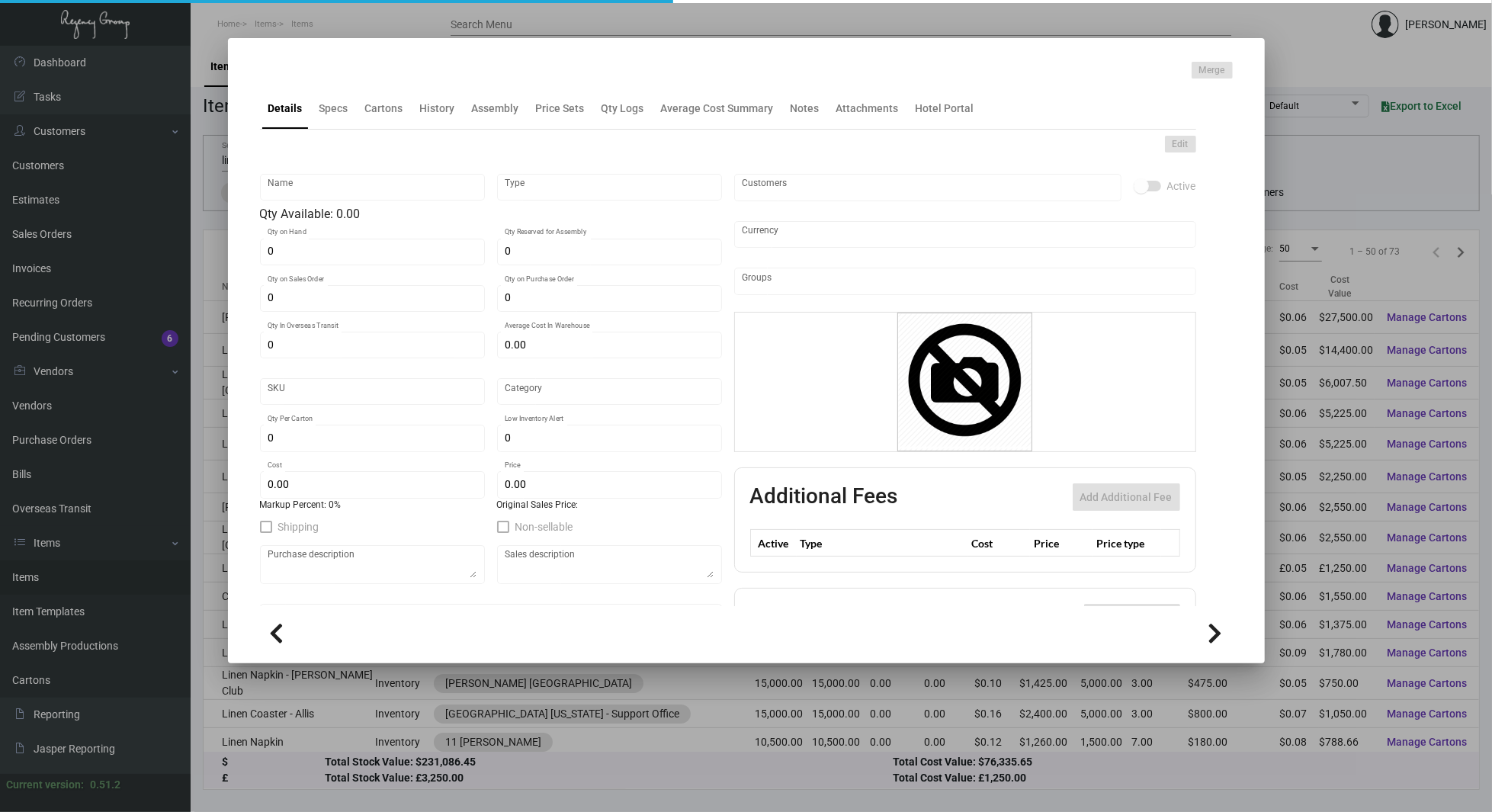
type input "2,500"
type input "$ 0.055"
type input "$ 0.28"
checkbox input "true"
type input "United States Dollar $"
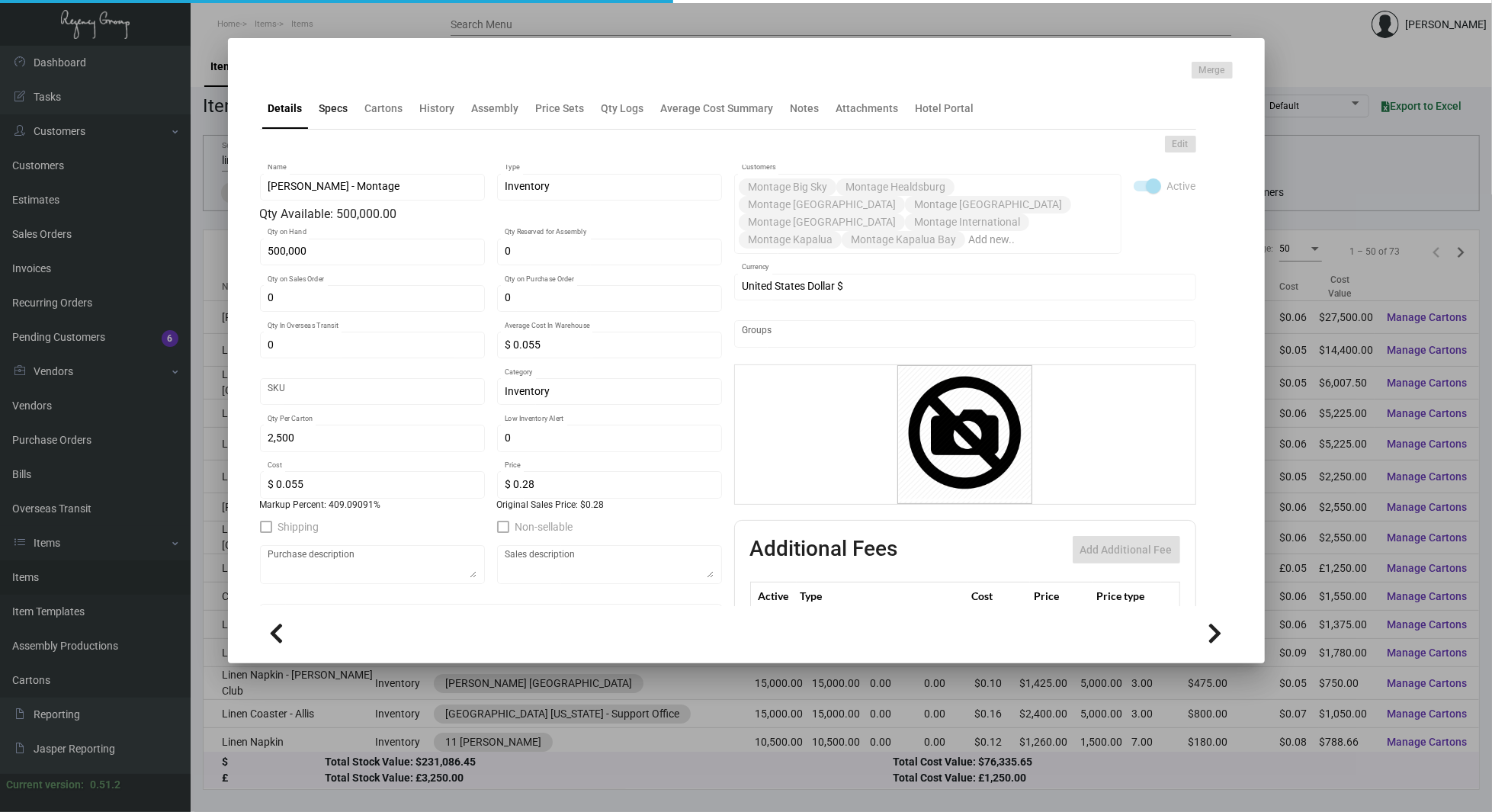
click at [323, 115] on div "Specs" at bounding box center [333, 108] width 29 height 16
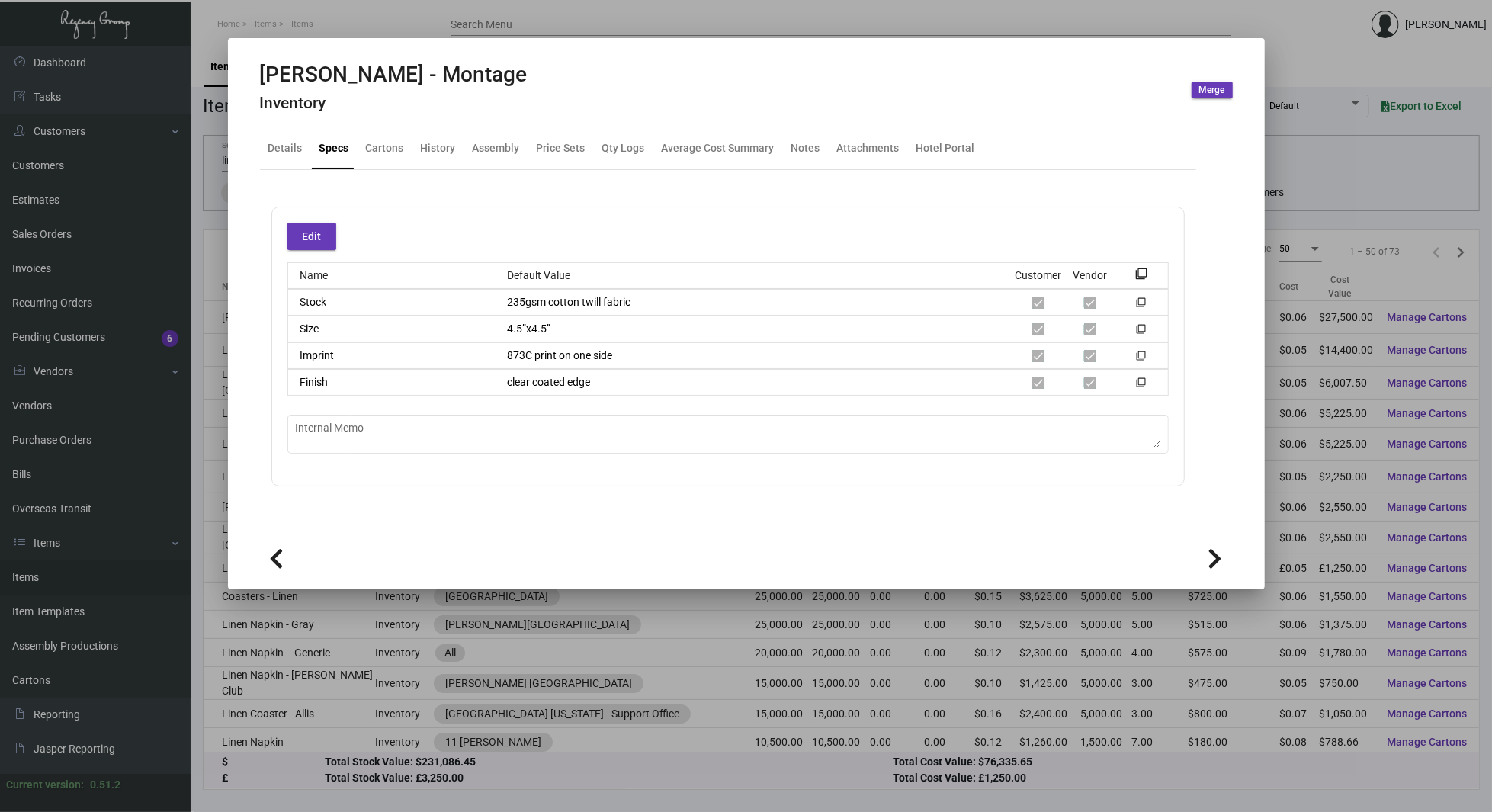
click at [1215, 561] on icon at bounding box center [1215, 559] width 15 height 23
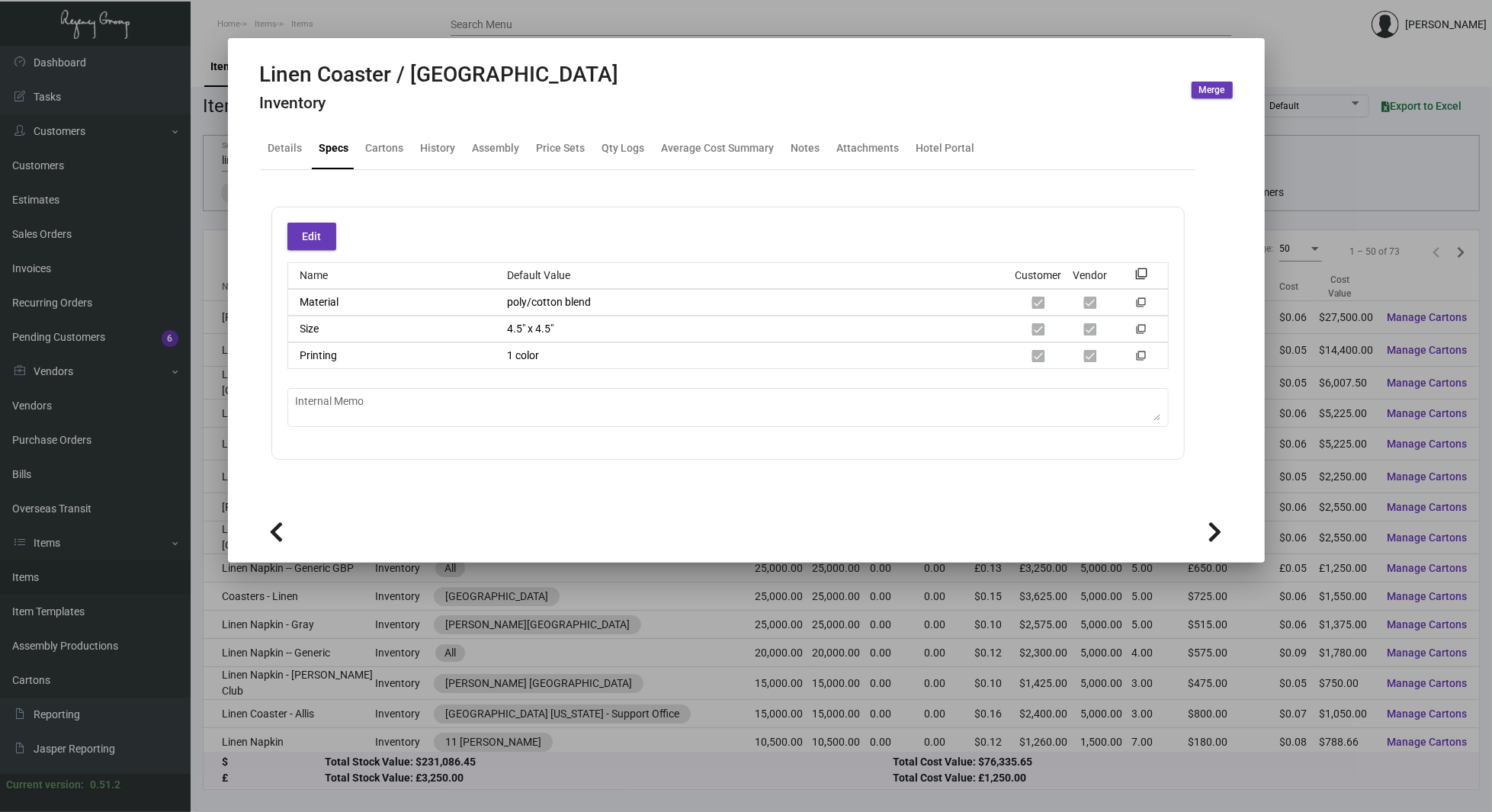
click at [1215, 561] on mat-dialog-container "Linen Coaster / Napkin Inventory Merge Details Specs Cartons History Assembly P…" at bounding box center [746, 300] width 1037 height 524
click at [1217, 535] on icon at bounding box center [1215, 532] width 15 height 23
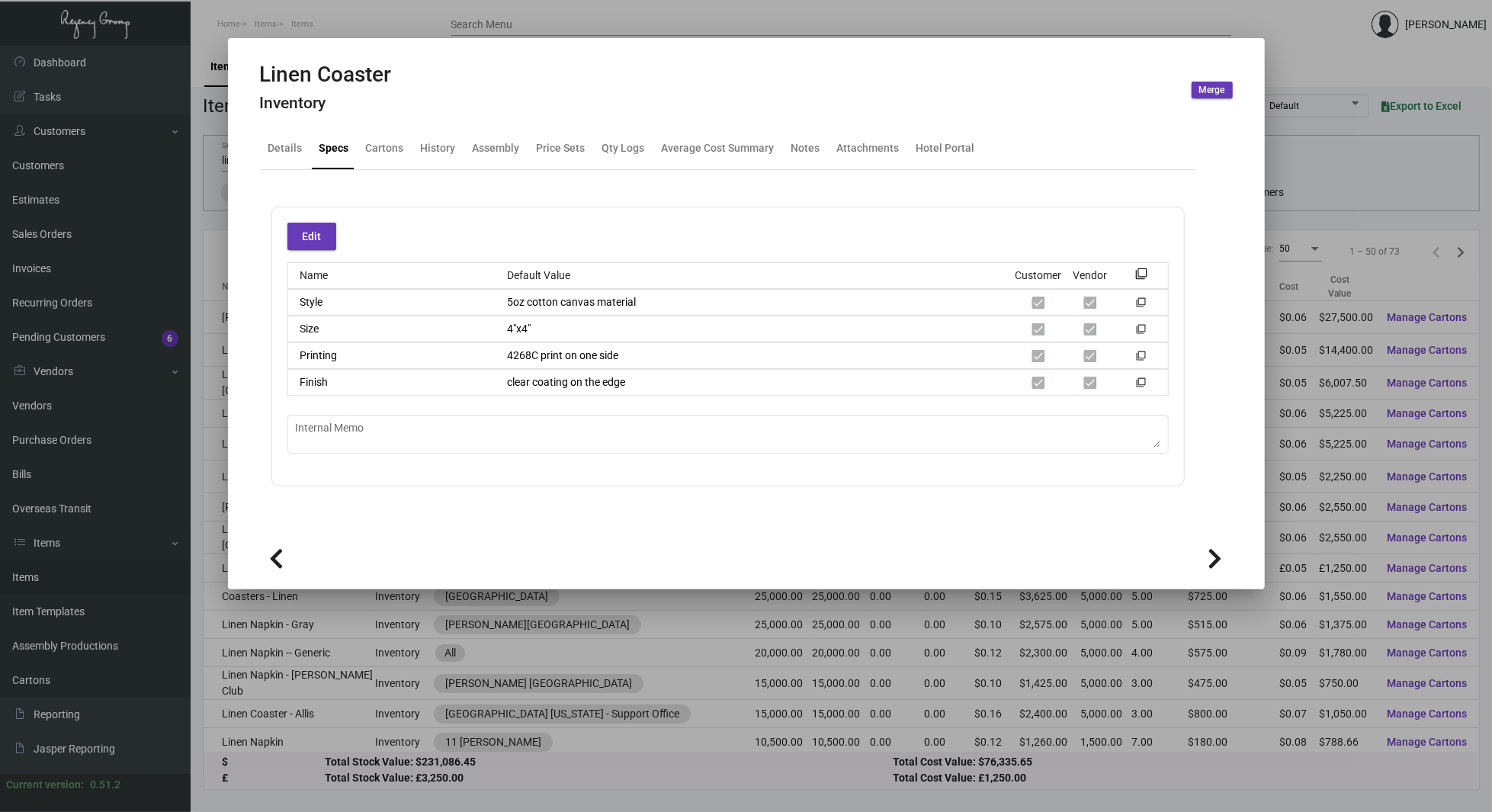
click at [1216, 561] on icon at bounding box center [1215, 559] width 15 height 23
